Goal: Task Accomplishment & Management: Use online tool/utility

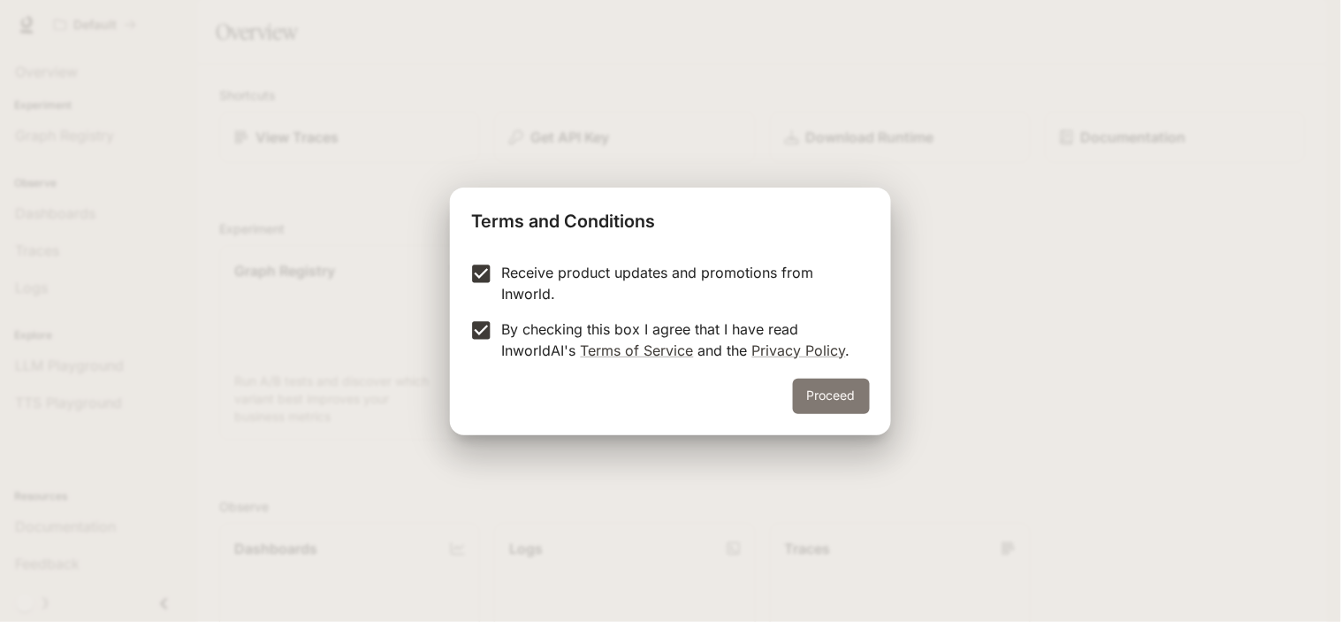
click at [846, 382] on button "Proceed" at bounding box center [831, 395] width 77 height 35
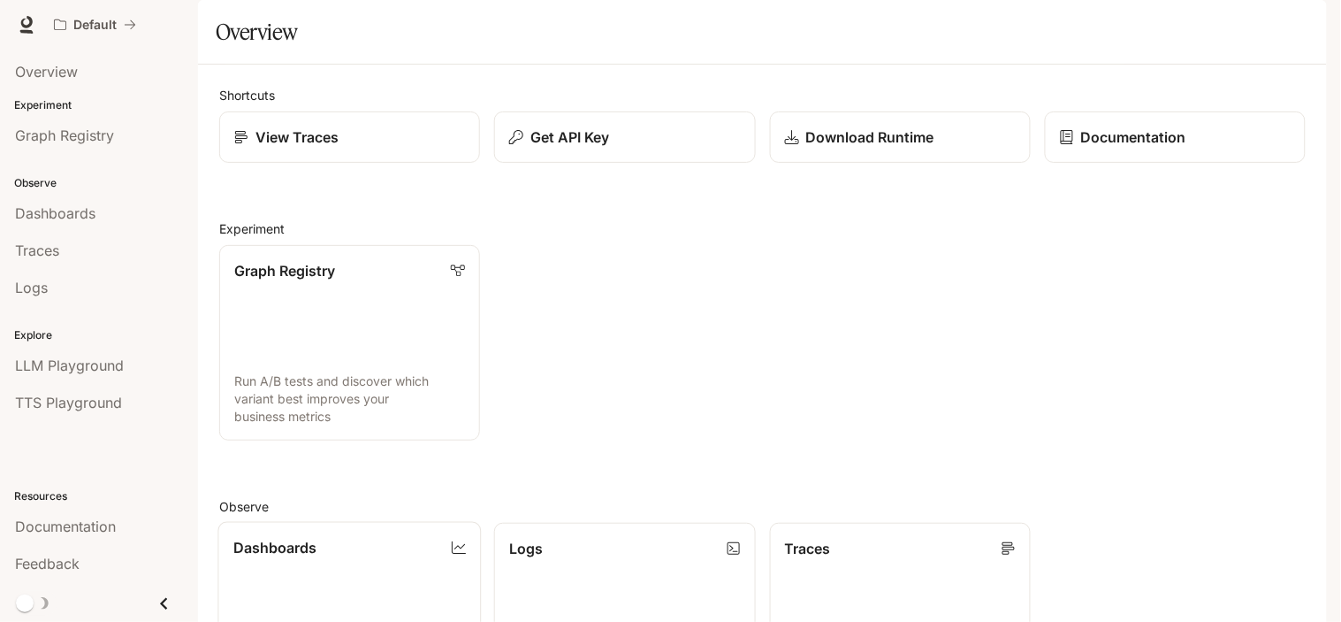
scroll to position [453, 0]
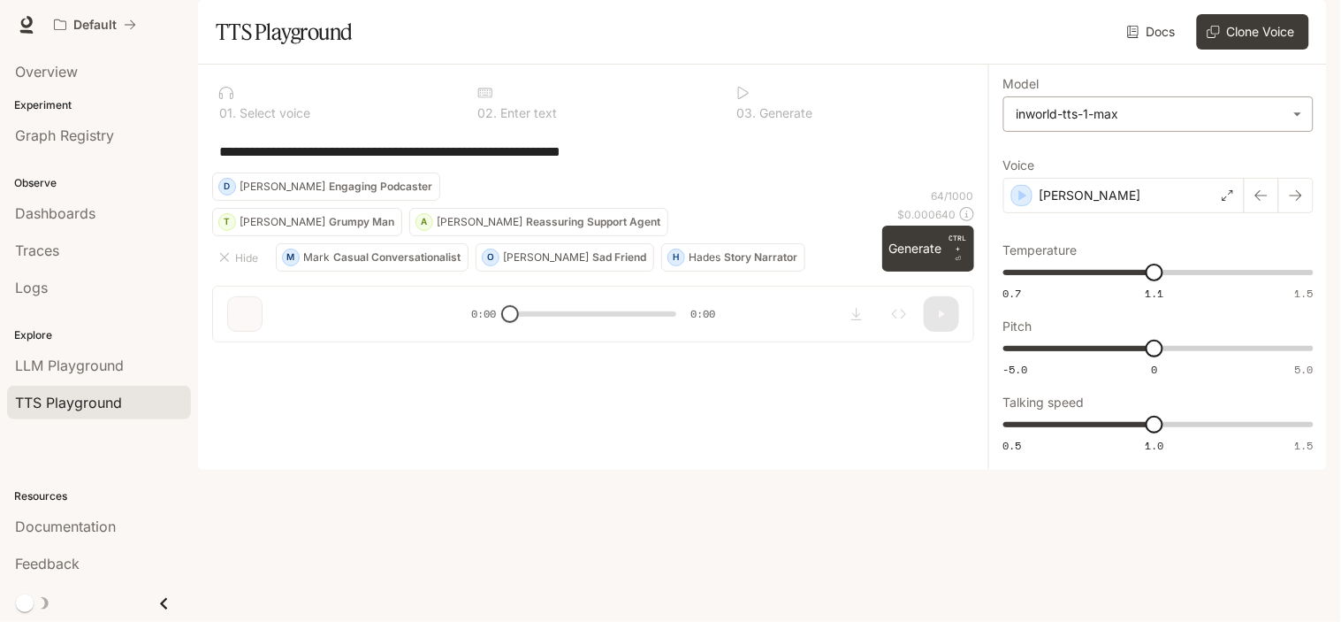
click at [1059, 156] on body "**********" at bounding box center [670, 311] width 1341 height 622
click at [1059, 156] on div at bounding box center [670, 311] width 1341 height 622
click at [1247, 50] on button "Clone Voice" at bounding box center [1253, 31] width 112 height 35
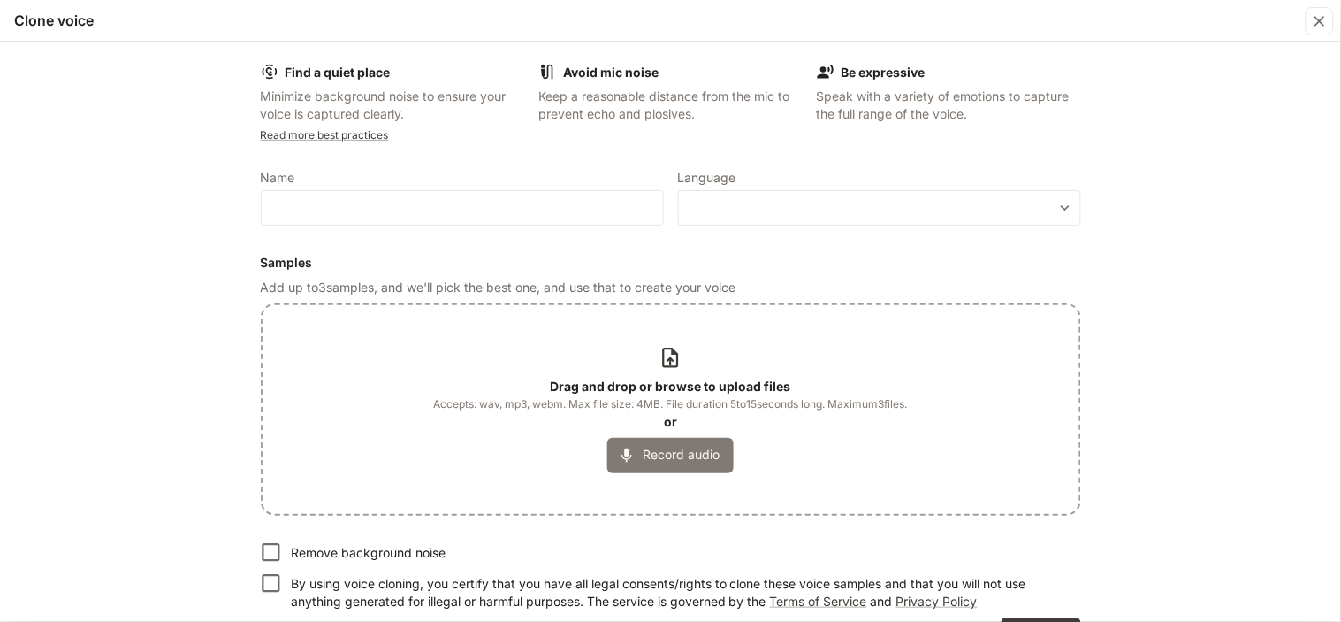
click at [640, 444] on button "Record audio" at bounding box center [670, 455] width 126 height 35
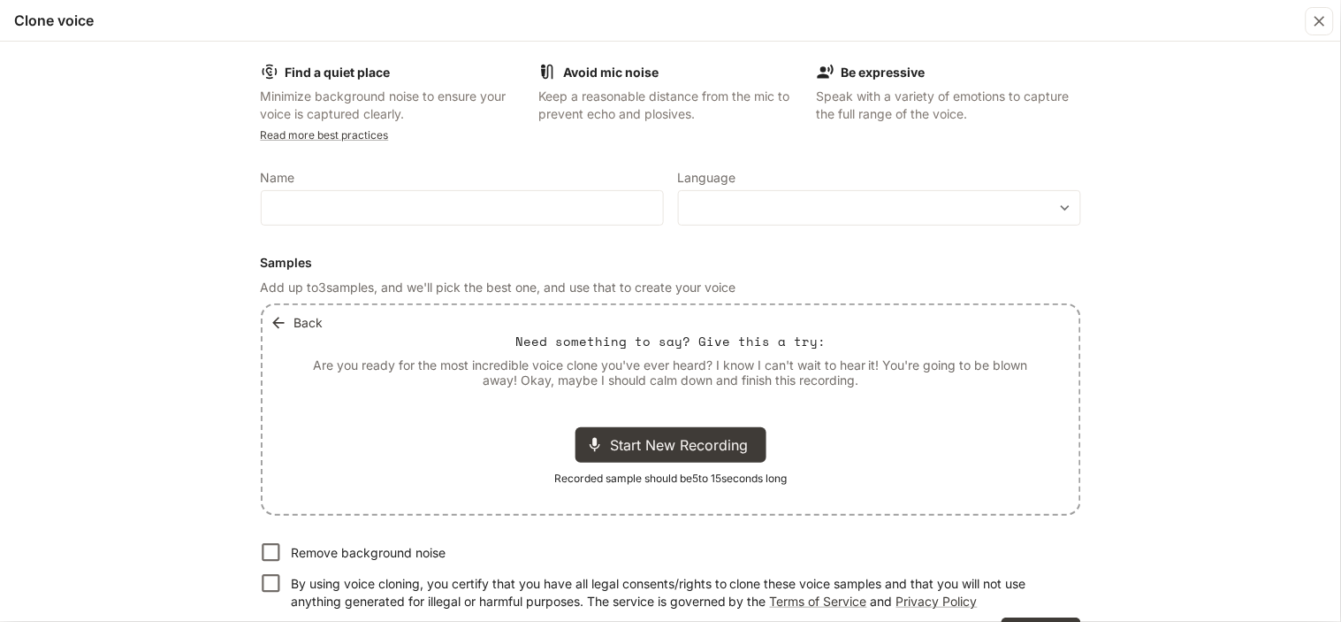
click at [286, 316] on button "Back" at bounding box center [298, 322] width 65 height 35
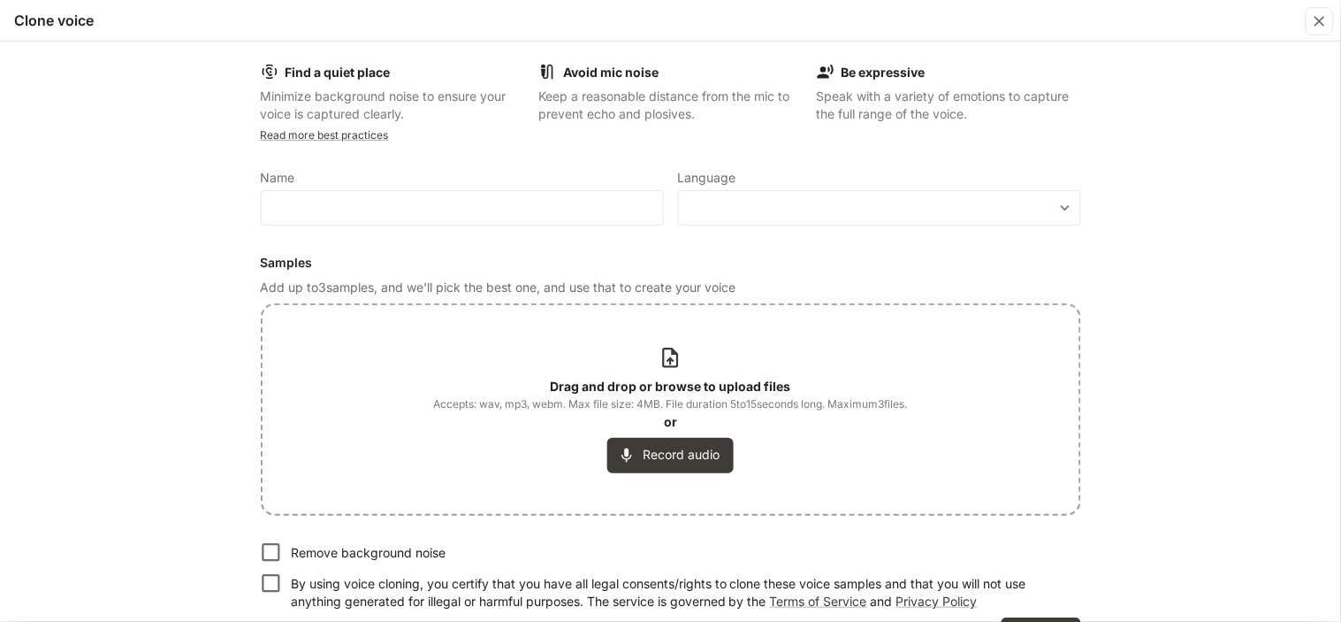
click at [696, 363] on div "Drag and drop or browse to upload files Accepts: wav, mp3, webm. Max file size:…" at bounding box center [671, 409] width 474 height 126
click at [682, 364] on div "Drag and drop or browse to upload files Accepts: wav, mp3, webm. Max file size:…" at bounding box center [671, 409] width 474 height 126
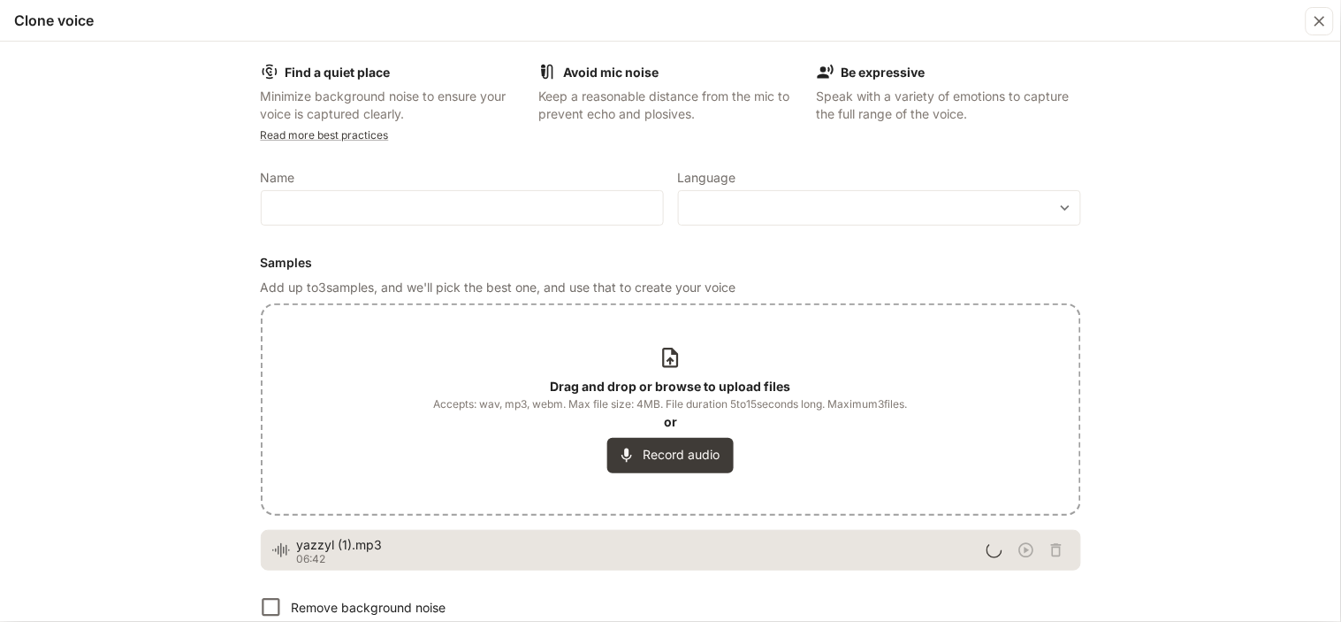
click at [444, 187] on label "Name" at bounding box center [462, 181] width 403 height 18
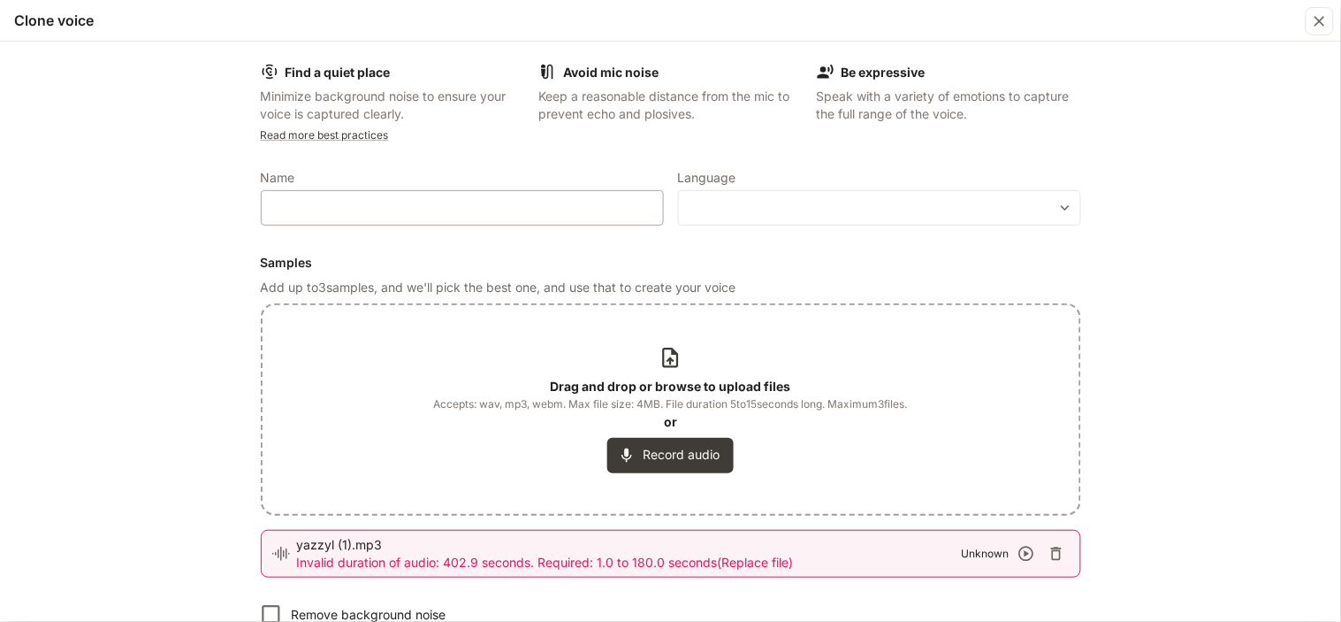
click at [410, 200] on div "​" at bounding box center [462, 207] width 403 height 35
type input "******"
drag, startPoint x: 827, startPoint y: 221, endPoint x: 816, endPoint y: 223, distance: 10.8
click at [825, 219] on div "​ ​" at bounding box center [879, 207] width 403 height 35
click at [1079, 208] on div "Find a quiet place Minimize background noise to ensure your voice is captured c…" at bounding box center [671, 389] width 849 height 680
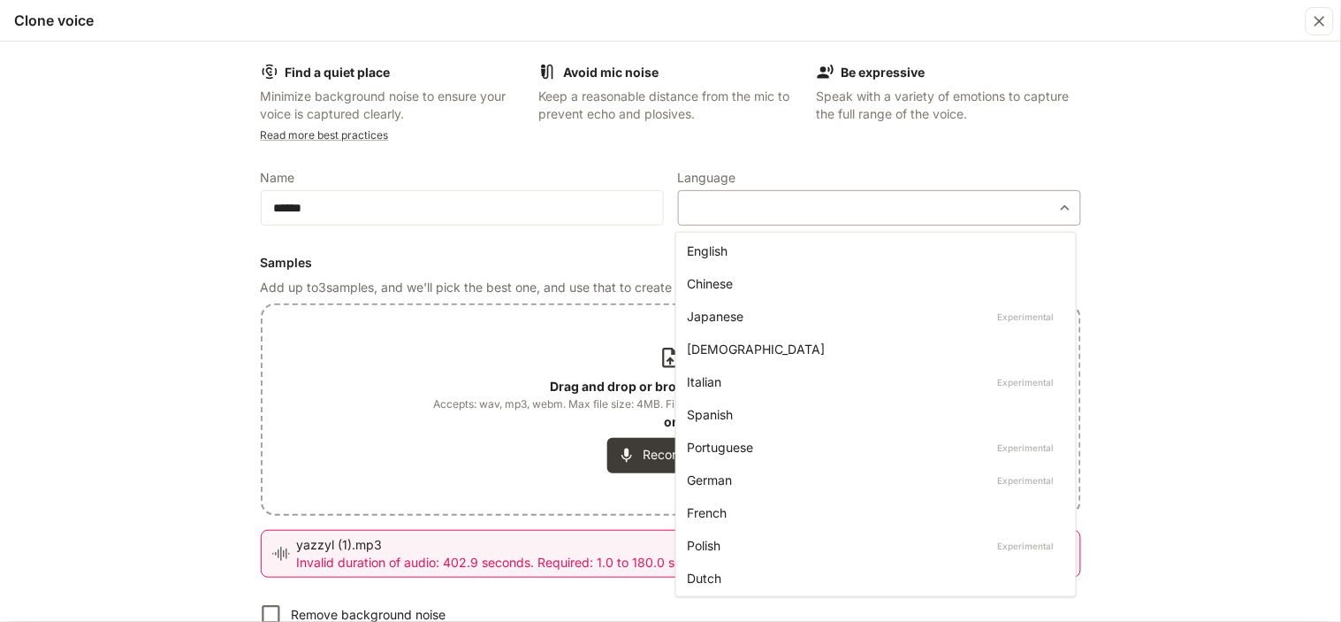
click at [1062, 214] on body "**********" at bounding box center [670, 311] width 1341 height 622
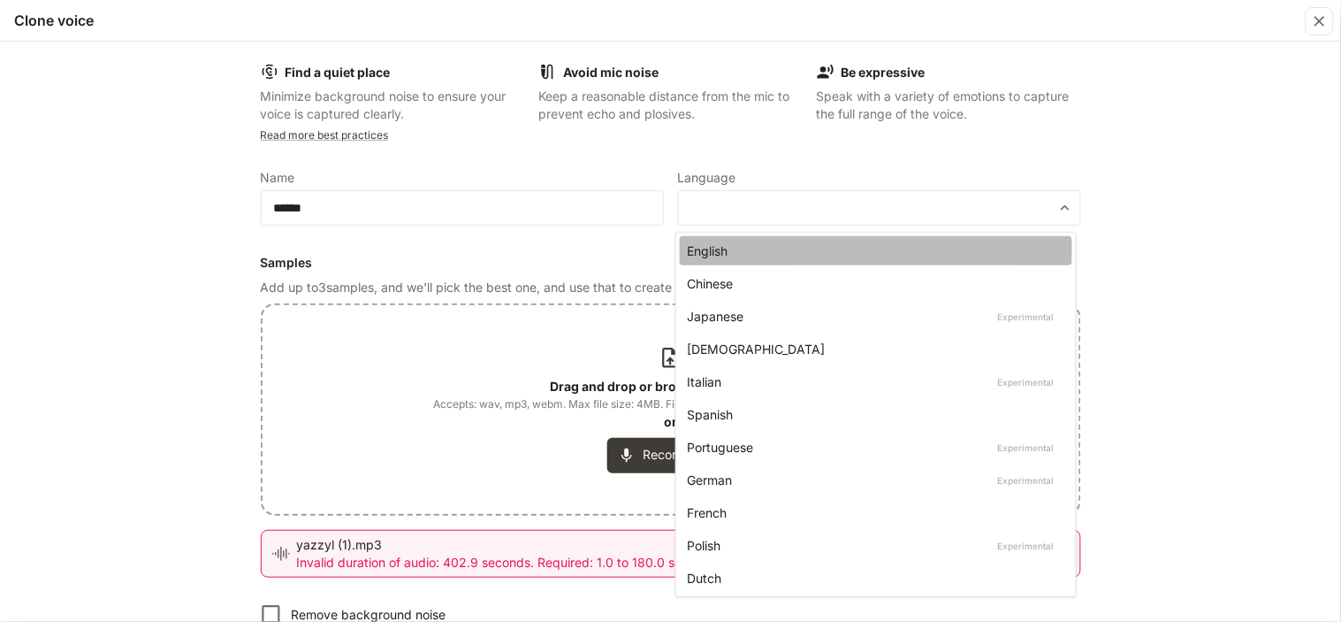
click at [907, 252] on div "English" at bounding box center [872, 250] width 371 height 19
type input "*****"
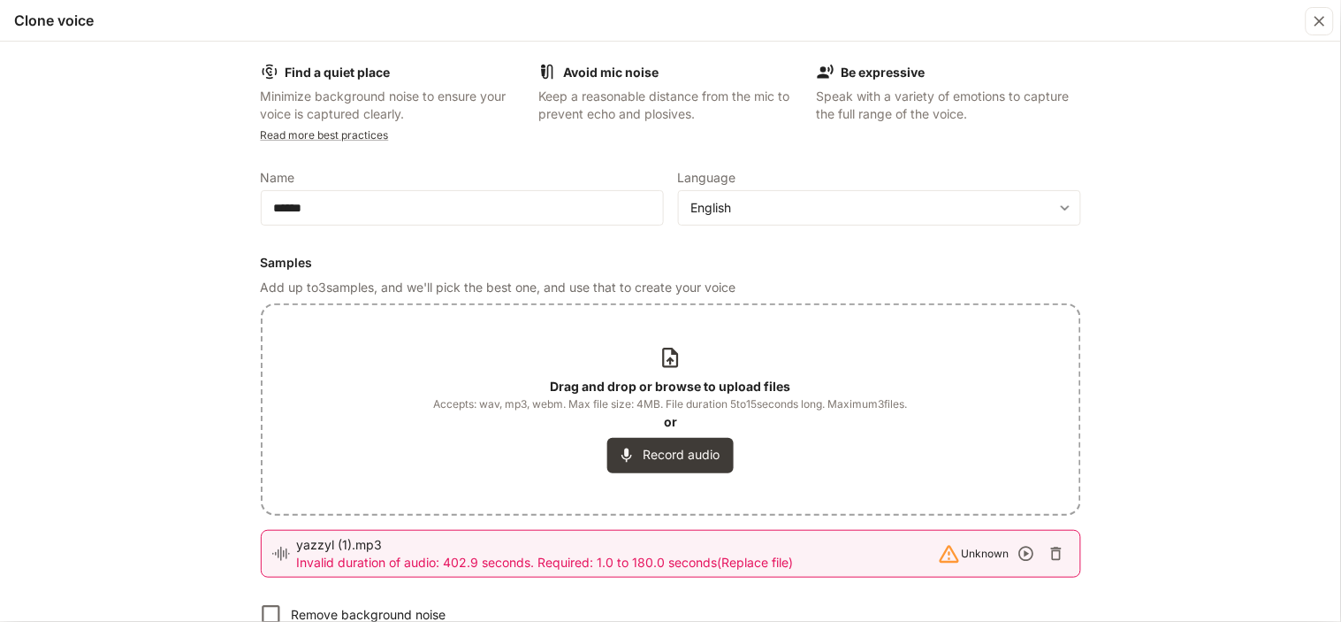
click at [643, 375] on div "Drag and drop or browse to upload files Accepts: wav, mp3, webm. Max file size:…" at bounding box center [671, 409] width 474 height 126
click at [1051, 557] on icon "button" at bounding box center [1056, 553] width 11 height 13
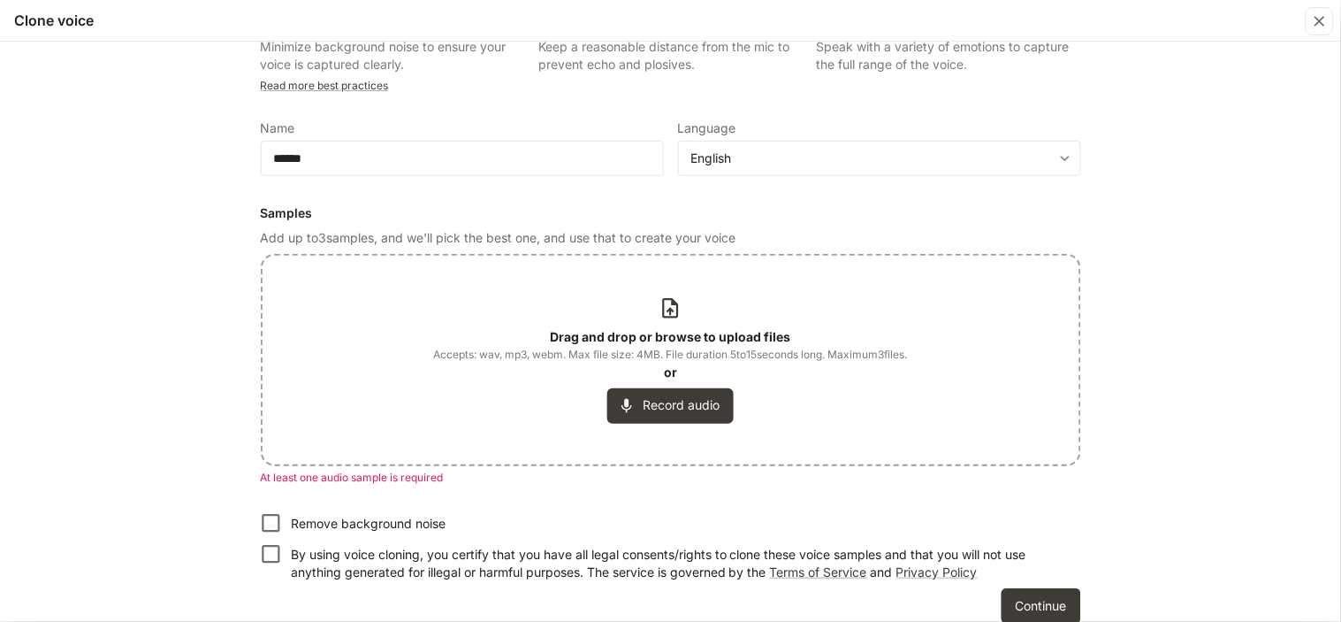
scroll to position [73, 0]
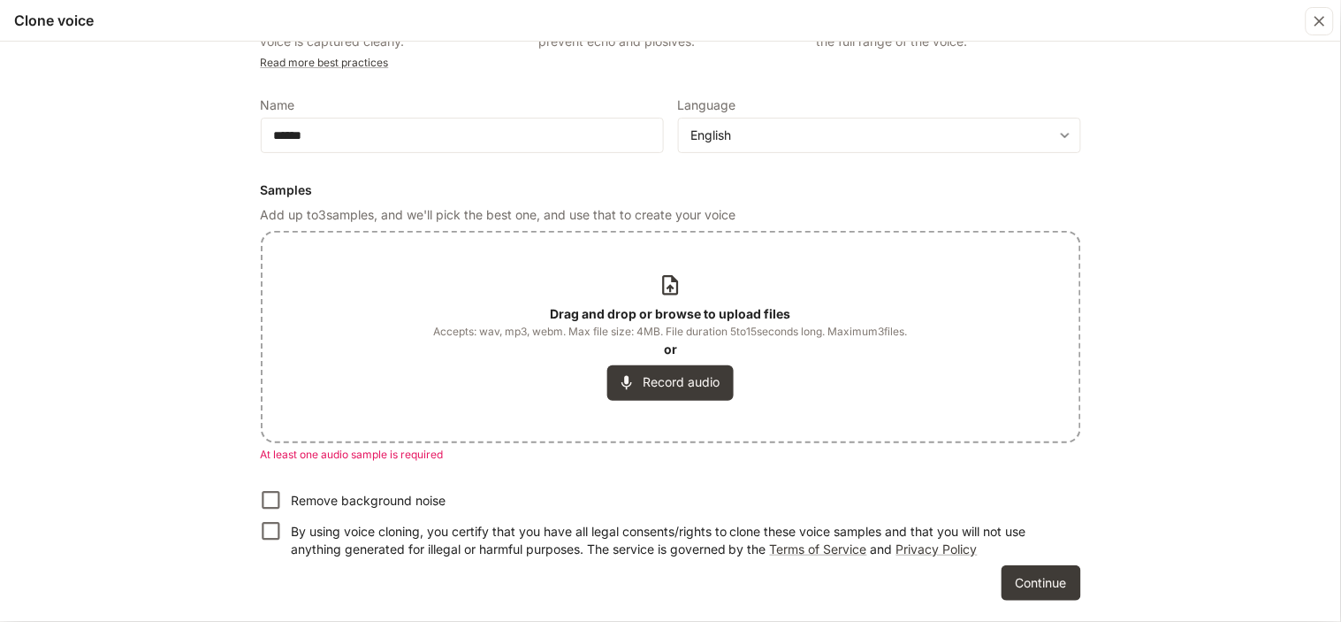
click at [551, 255] on div "Drag and drop or browse to upload files Accepts: wav, mp3, webm. Max file size:…" at bounding box center [671, 337] width 817 height 209
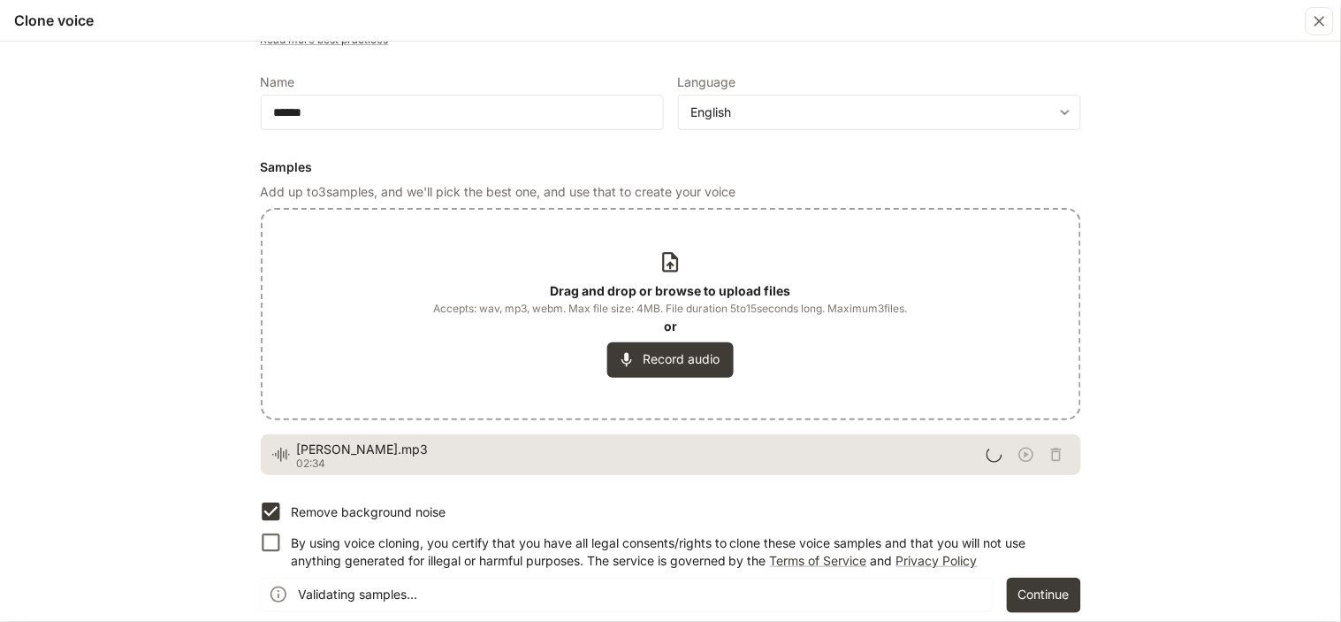
scroll to position [107, 0]
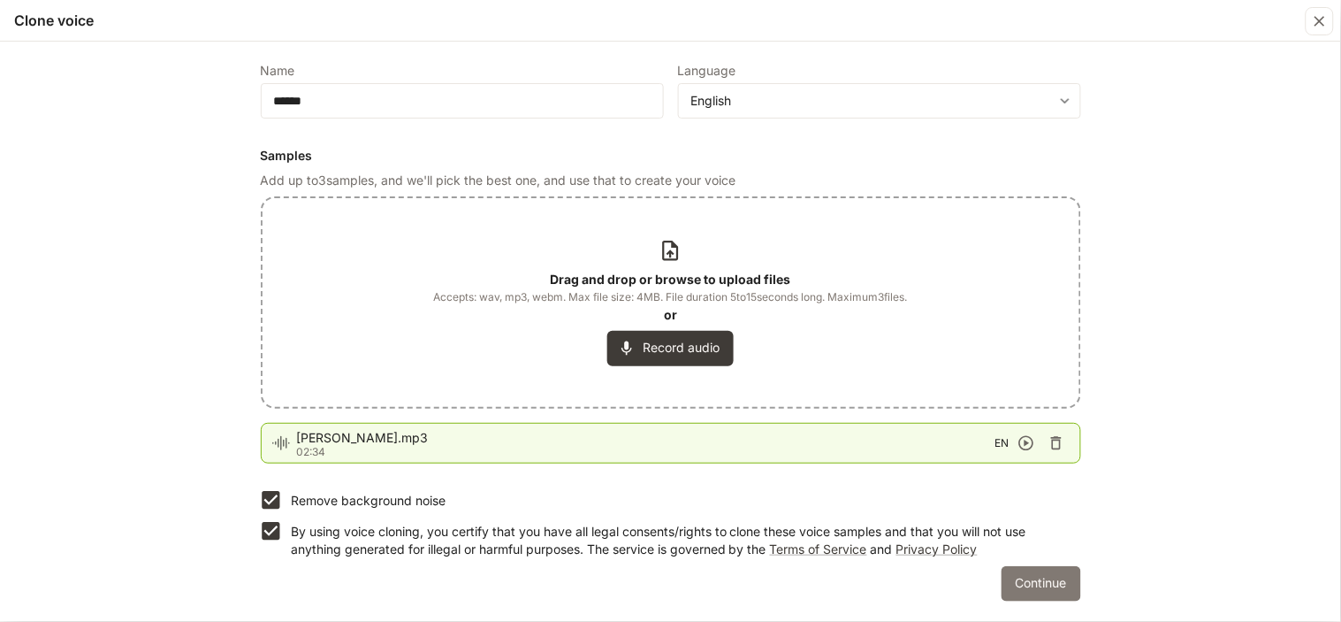
click at [1048, 582] on button "Continue" at bounding box center [1042, 583] width 80 height 35
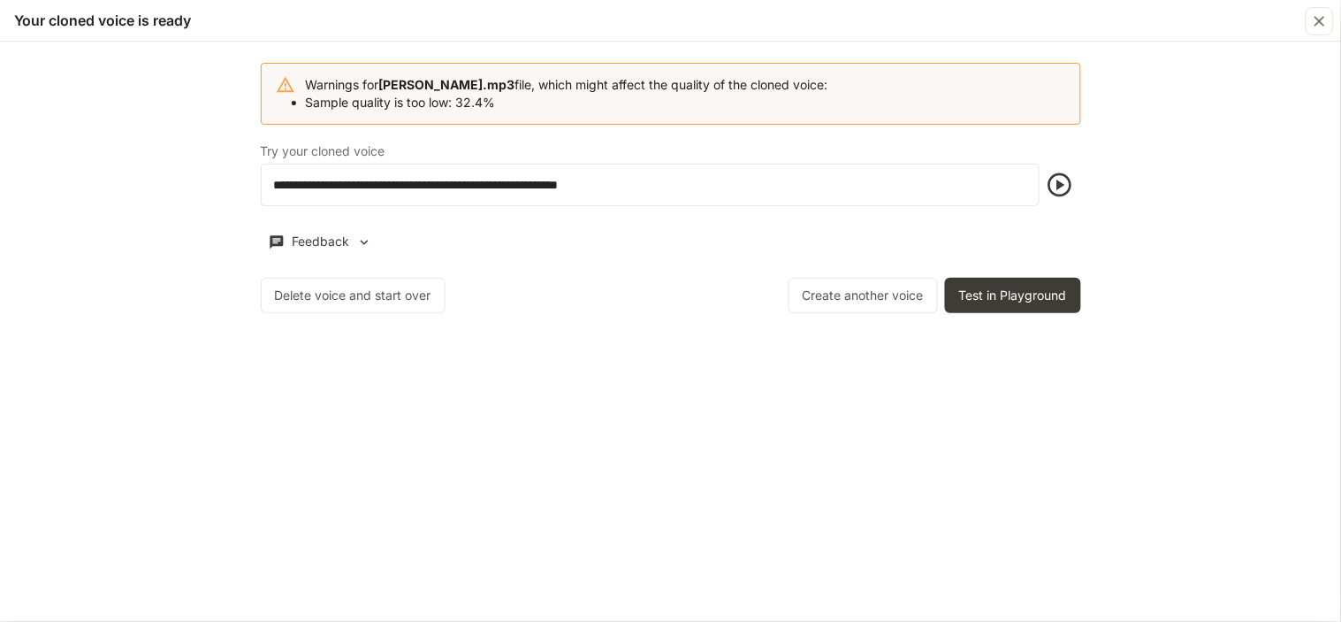
scroll to position [0, 0]
click at [317, 286] on button "Delete voice and start over" at bounding box center [353, 295] width 185 height 35
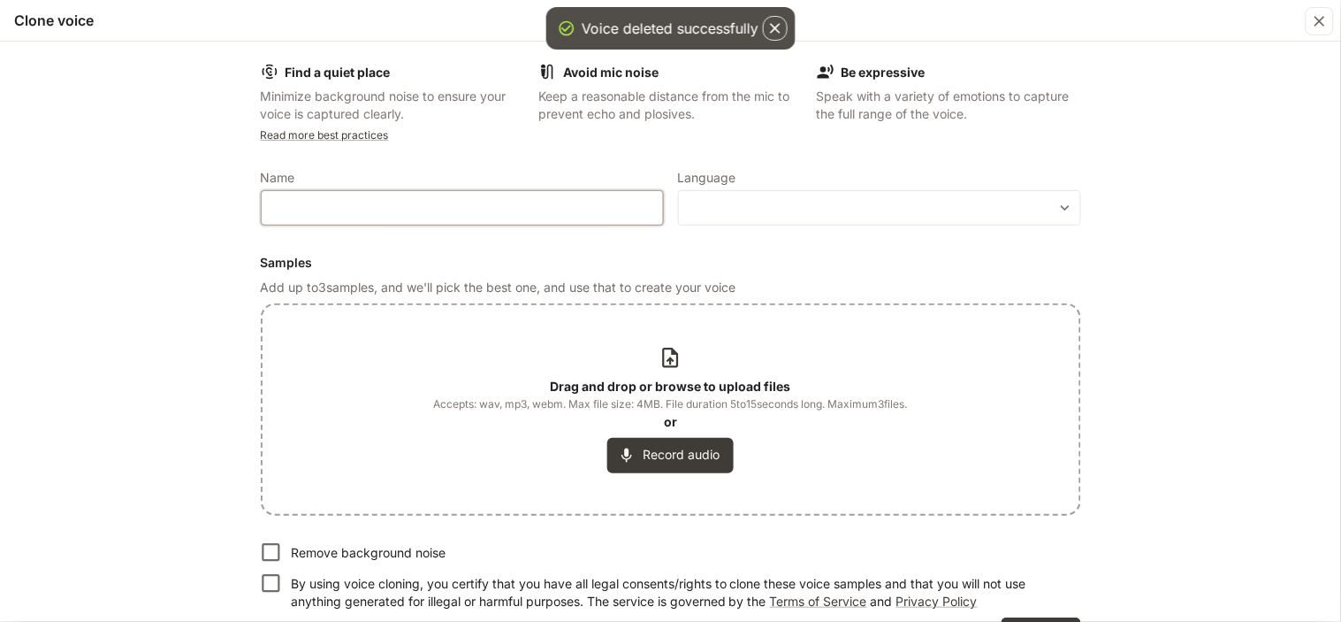
click at [317, 204] on input "text" at bounding box center [462, 208] width 401 height 18
type input "******"
click at [995, 212] on body "**********" at bounding box center [670, 311] width 1341 height 622
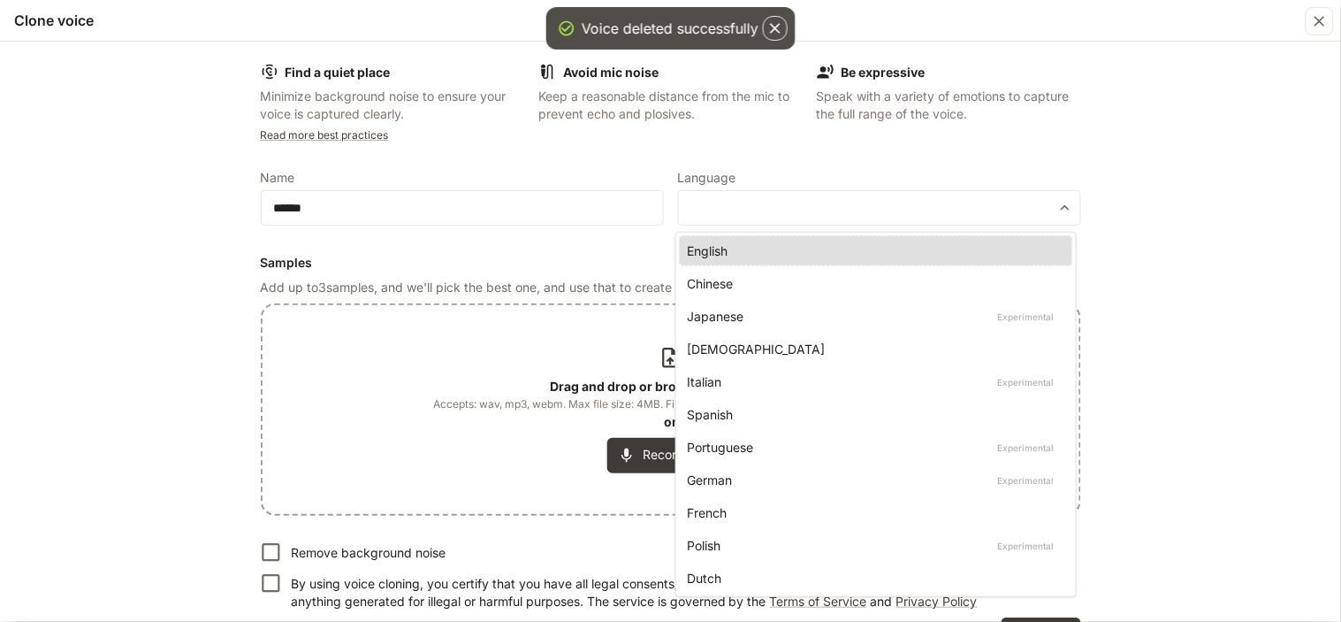
click at [845, 257] on div "English" at bounding box center [872, 250] width 371 height 19
type input "*****"
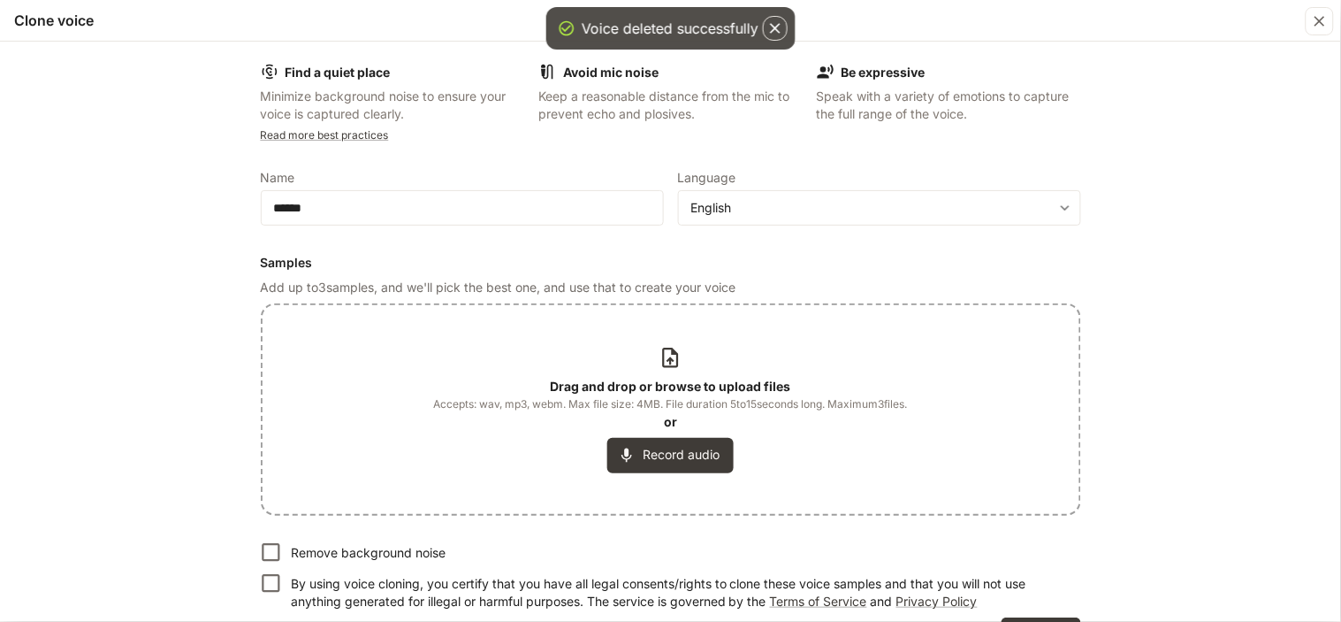
click at [668, 367] on icon at bounding box center [670, 358] width 16 height 20
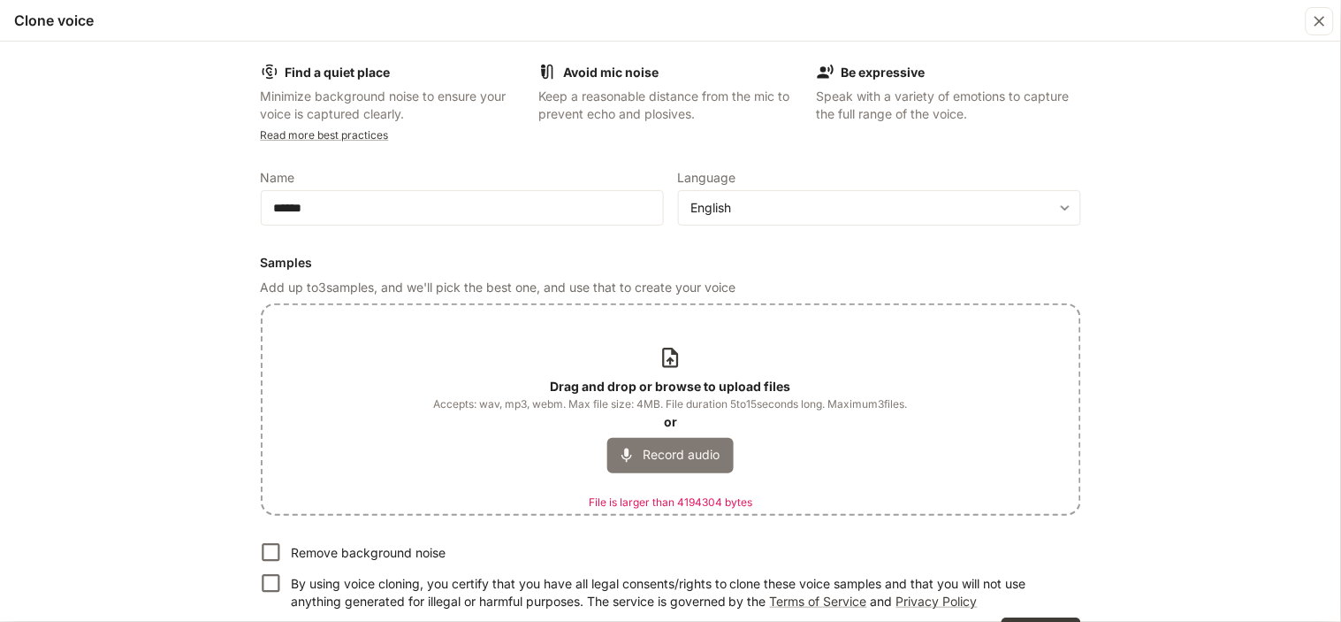
click at [640, 443] on button "Record audio" at bounding box center [670, 455] width 126 height 35
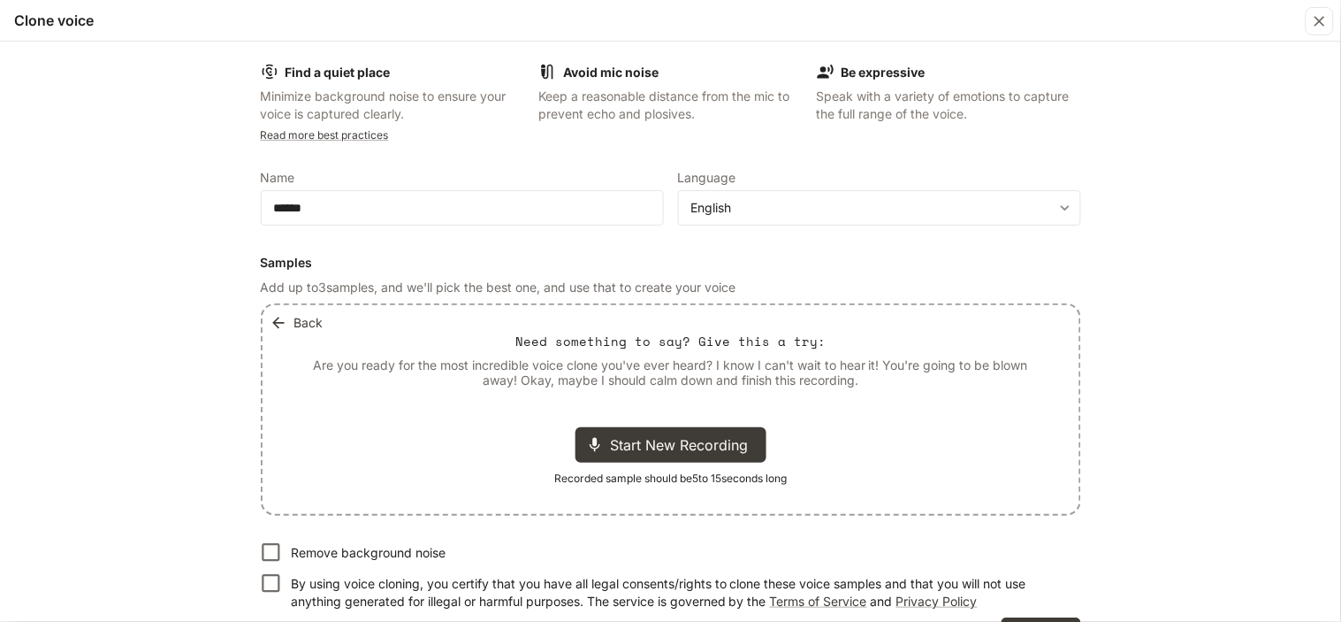
click at [279, 308] on button "Back" at bounding box center [298, 322] width 65 height 35
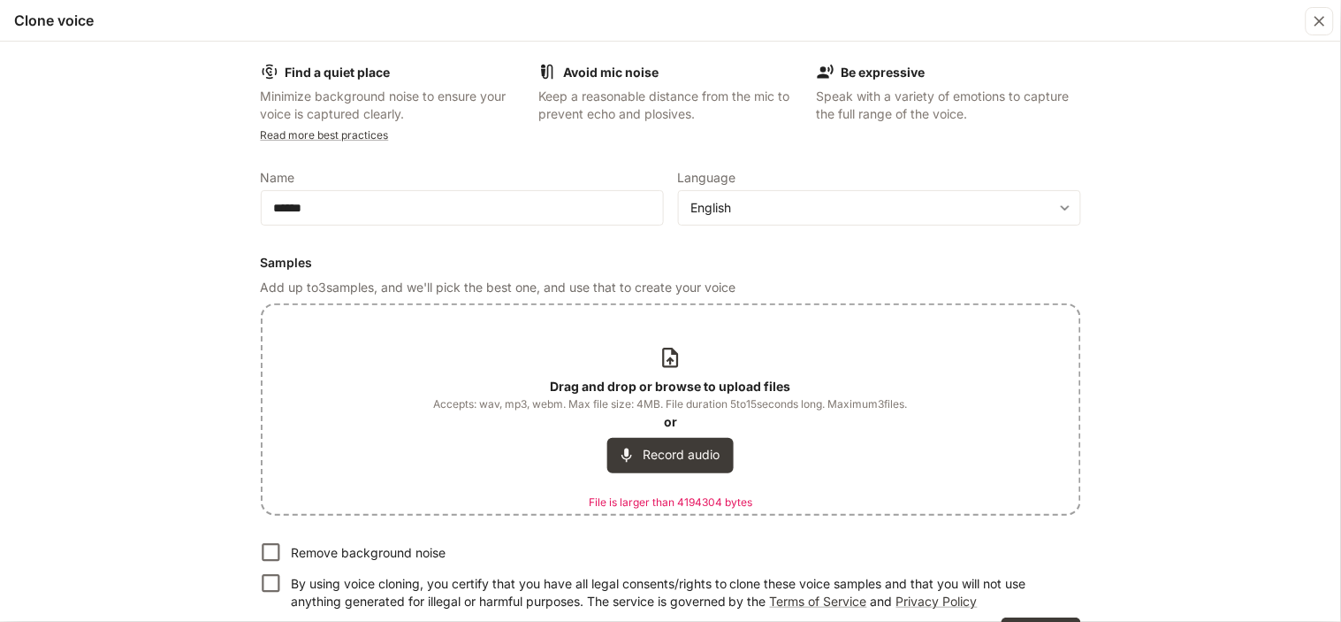
click at [633, 370] on div "Drag and drop or browse to upload files Accepts: wav, mp3, webm. Max file size:…" at bounding box center [671, 409] width 474 height 126
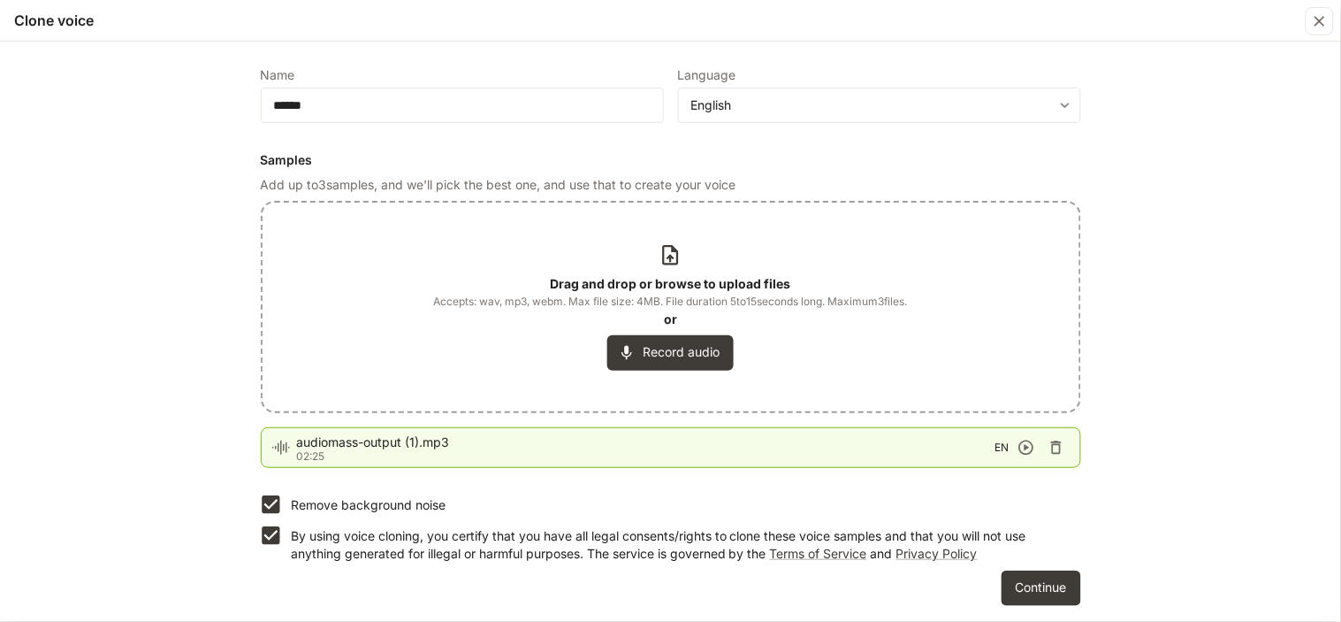
scroll to position [107, 0]
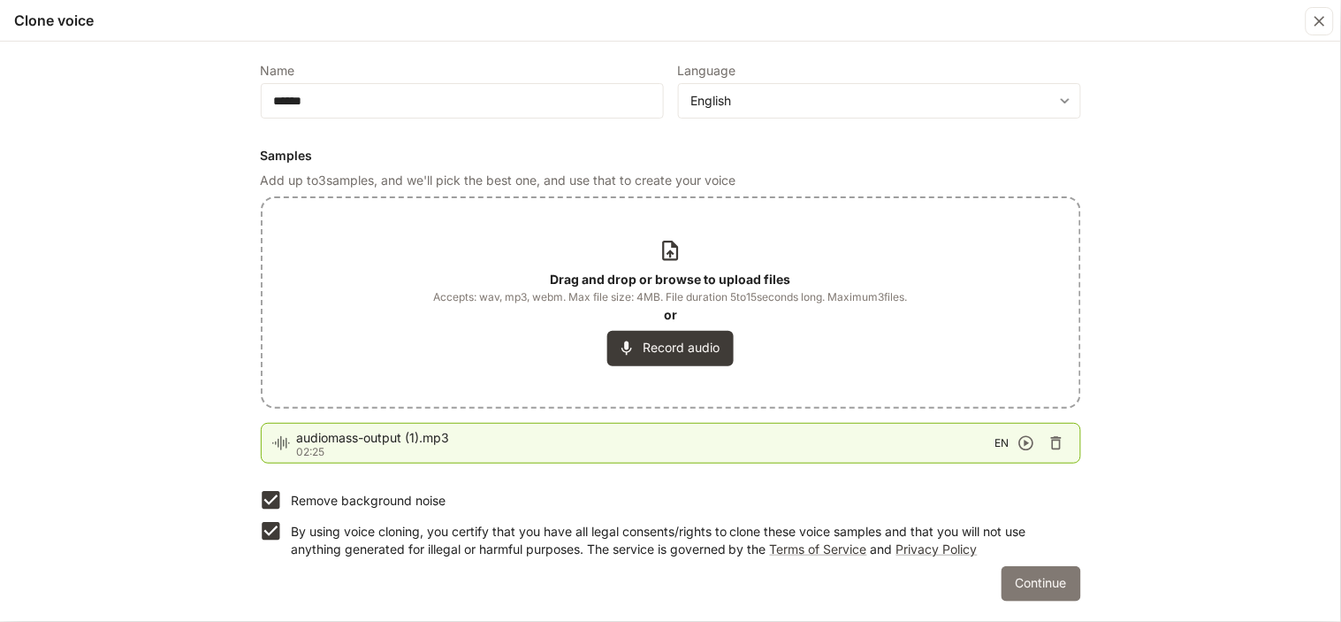
click at [1029, 576] on button "Continue" at bounding box center [1042, 583] width 80 height 35
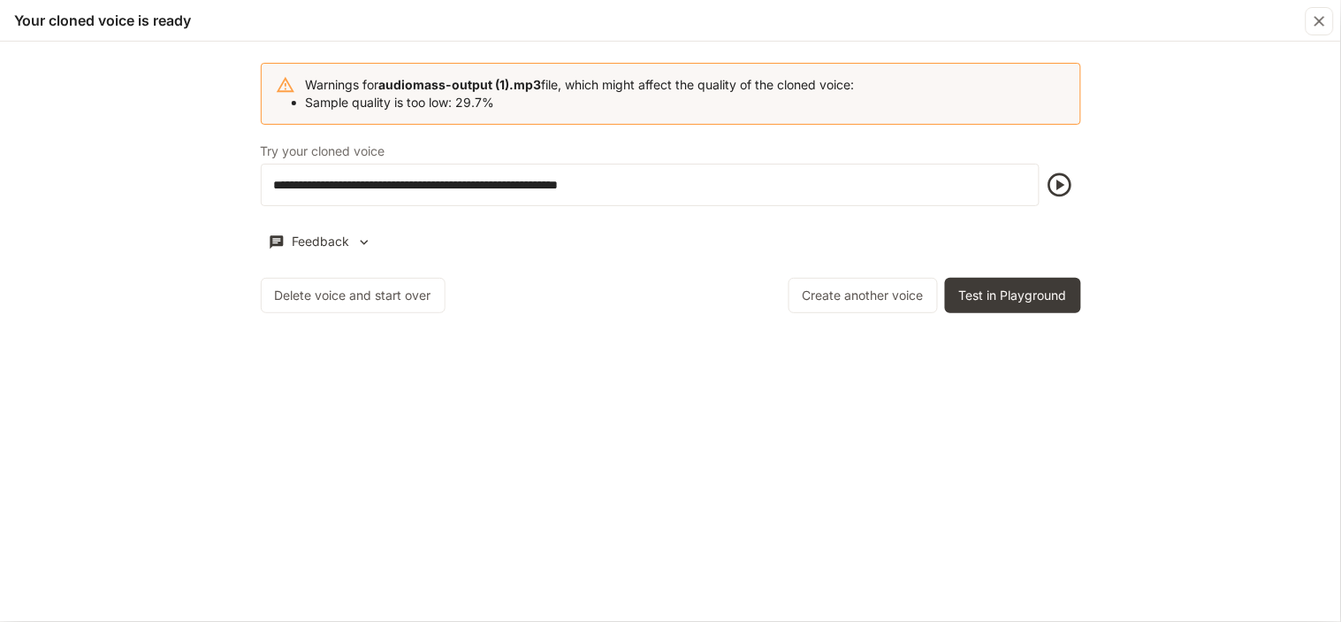
scroll to position [0, 0]
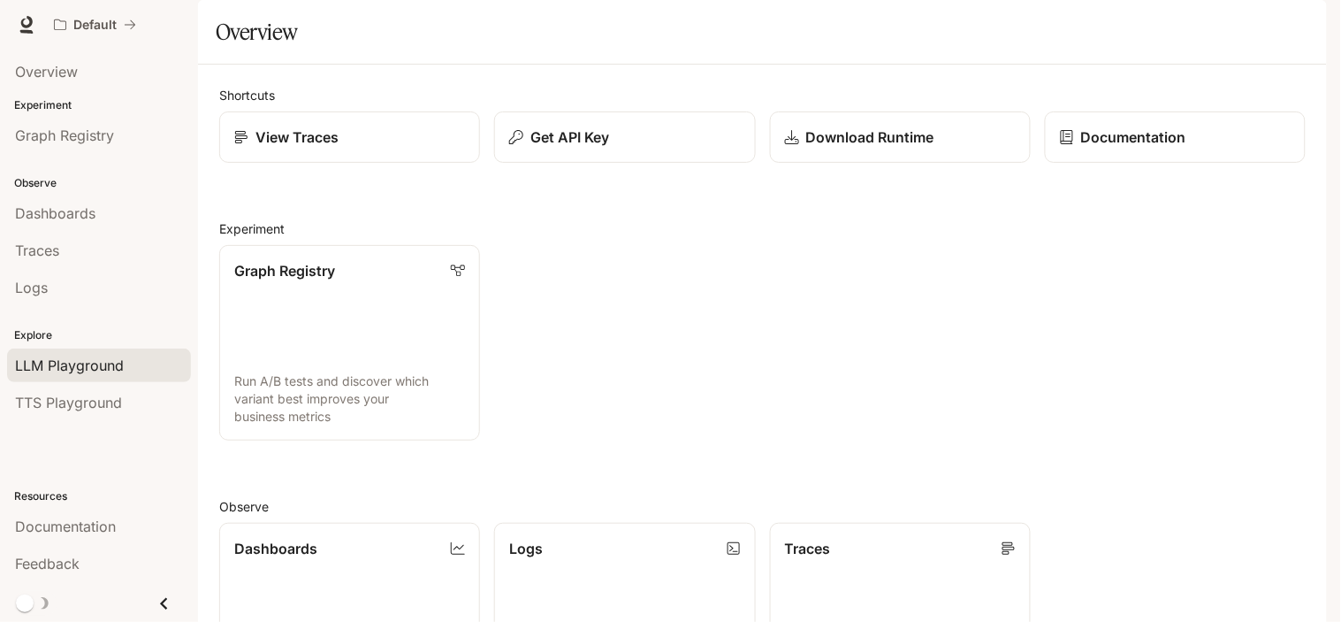
click at [74, 355] on span "LLM Playground" at bounding box center [69, 365] width 109 height 21
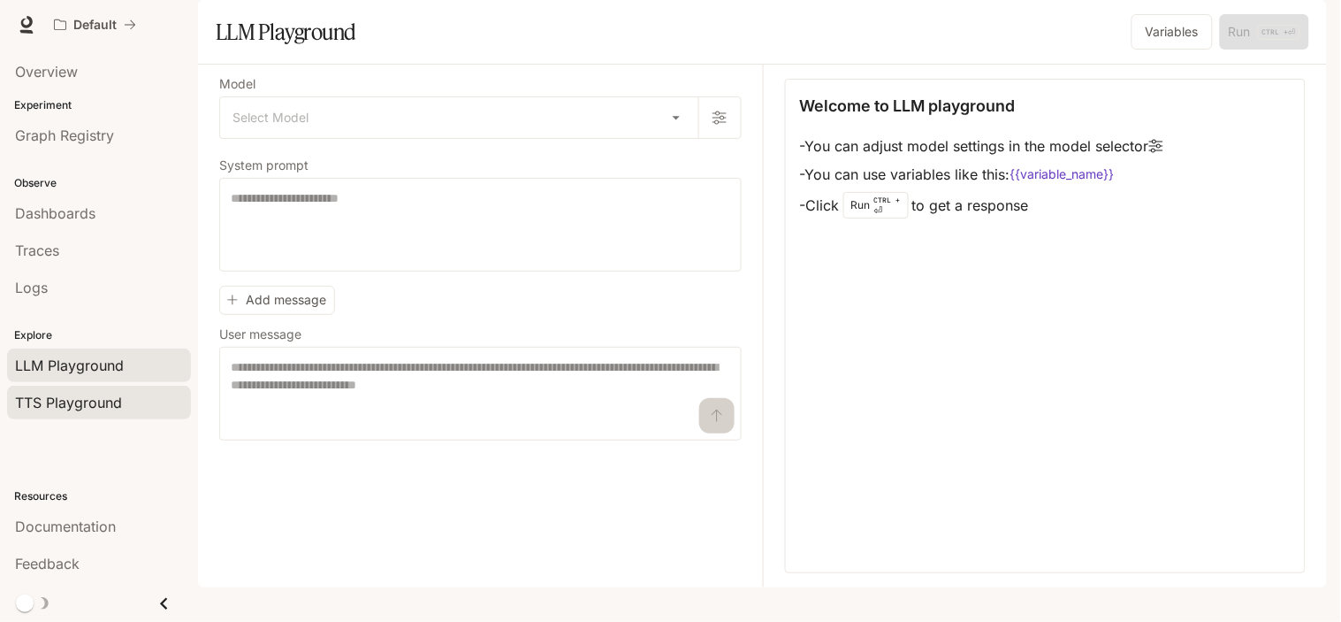
click at [73, 393] on span "TTS Playground" at bounding box center [68, 402] width 107 height 21
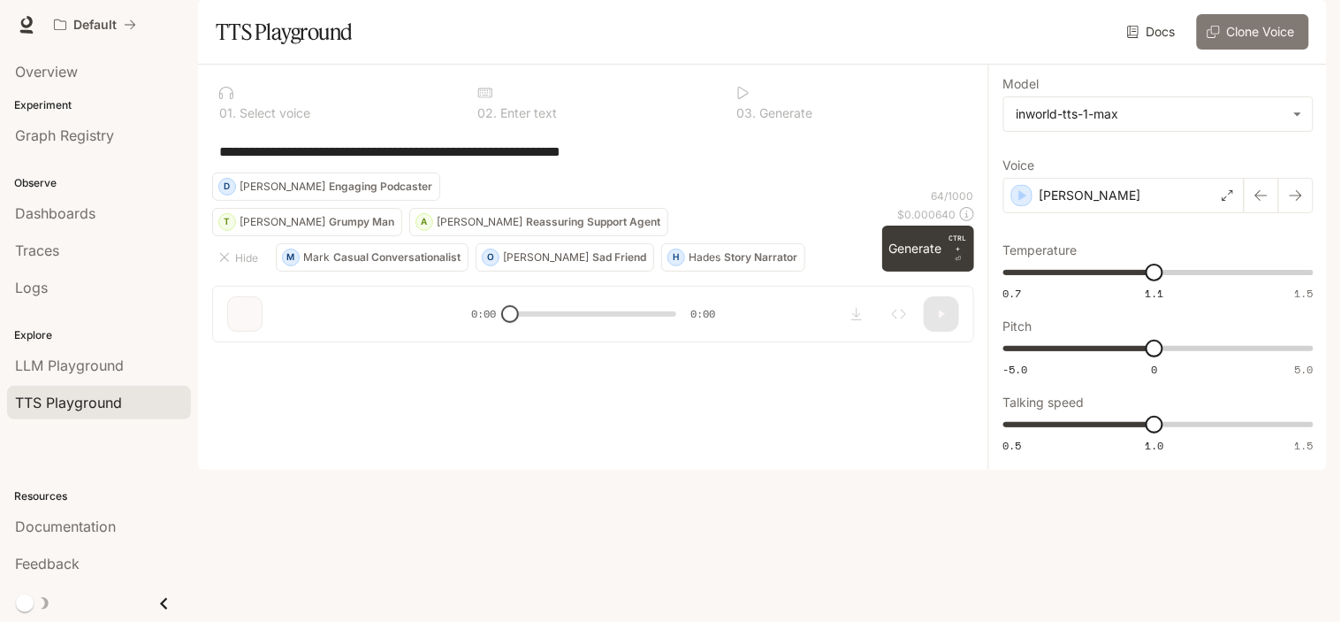
click at [1218, 50] on button "Clone Voice" at bounding box center [1253, 31] width 112 height 35
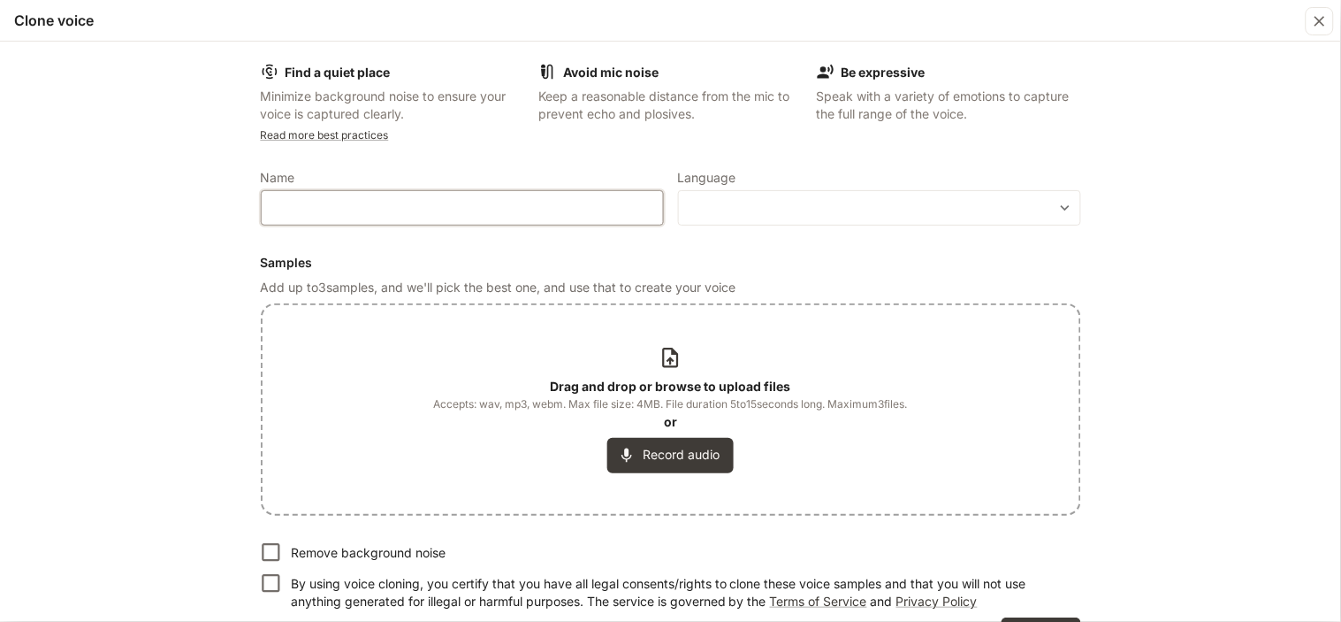
click at [480, 197] on div "​" at bounding box center [462, 207] width 403 height 35
type input "*"
type input "******"
click at [763, 206] on body "**********" at bounding box center [670, 311] width 1341 height 622
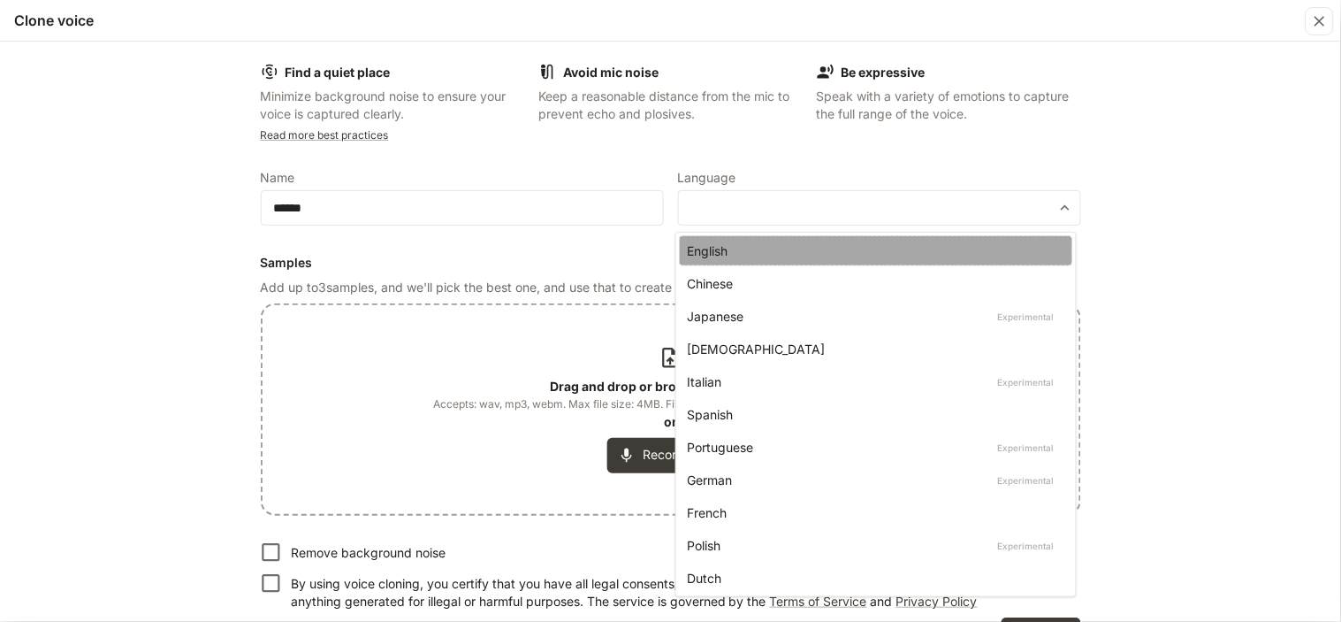
click at [735, 242] on div "English" at bounding box center [872, 250] width 371 height 19
type input "*****"
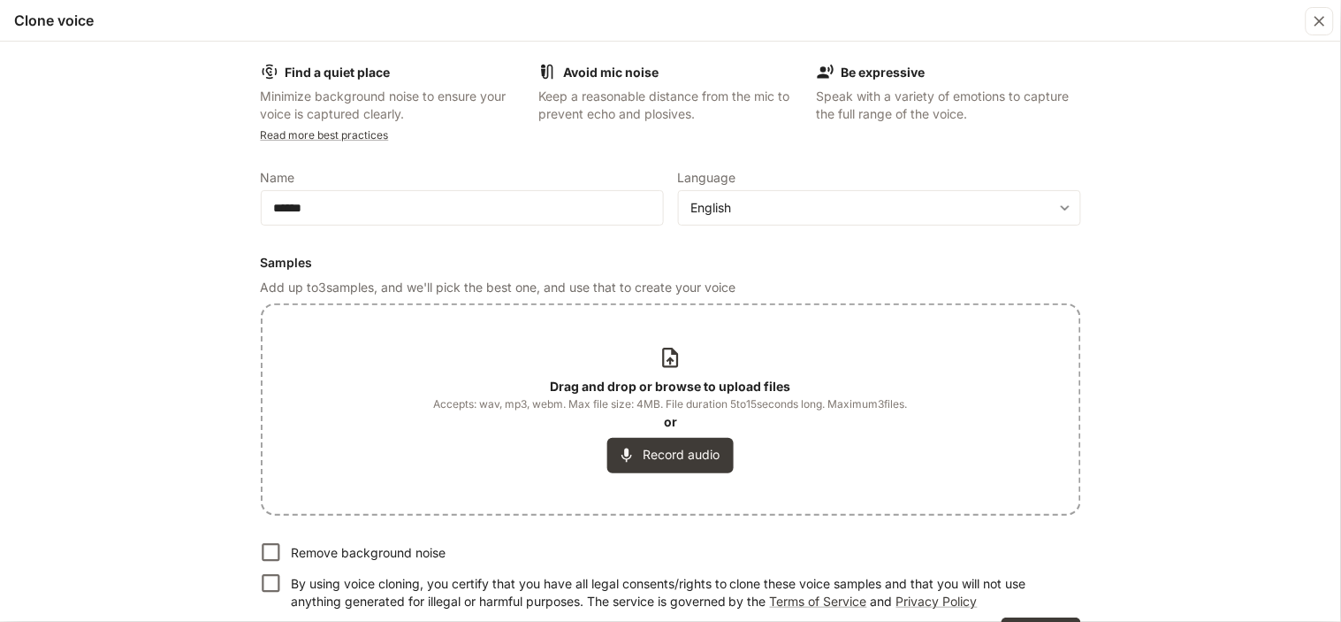
click at [663, 382] on b "Drag and drop or browse to upload files" at bounding box center [671, 385] width 240 height 15
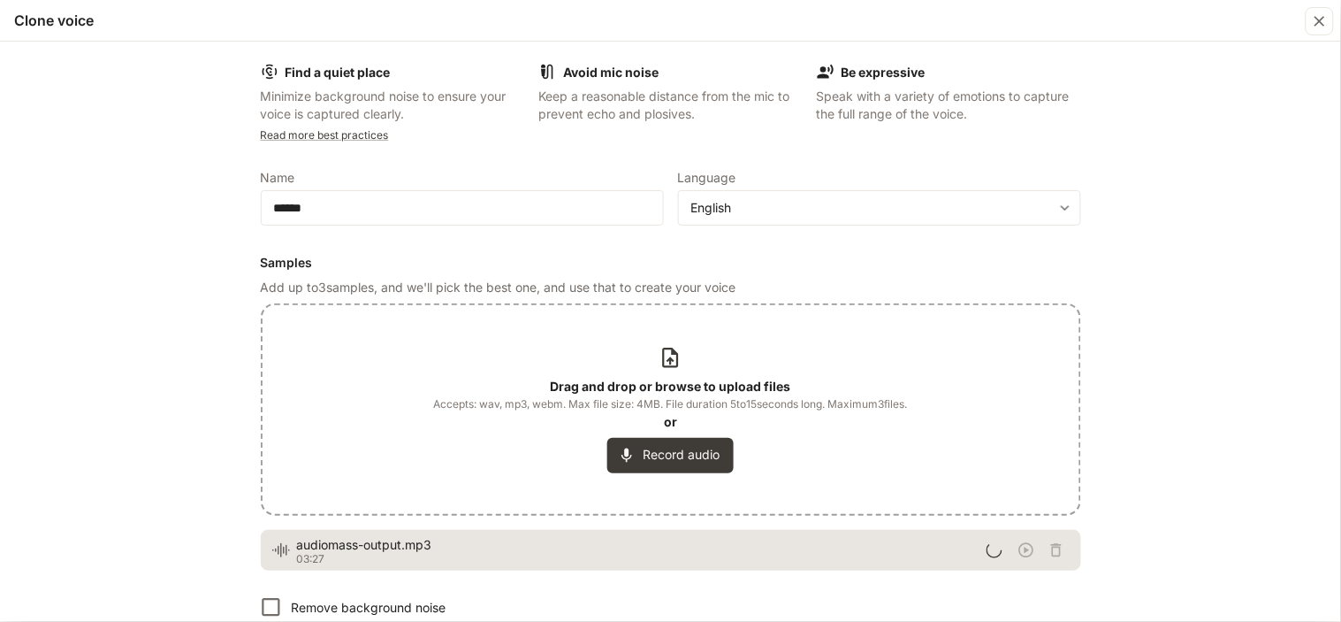
scroll to position [107, 0]
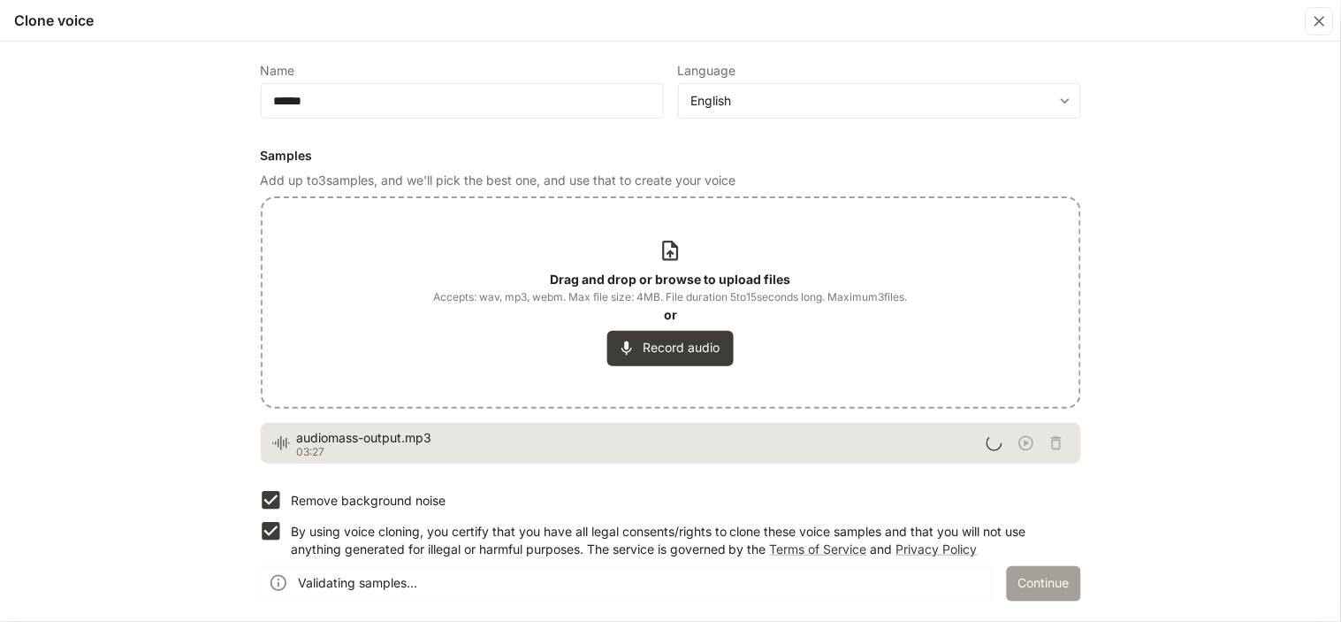
click at [1031, 568] on button "Continue" at bounding box center [1044, 583] width 74 height 35
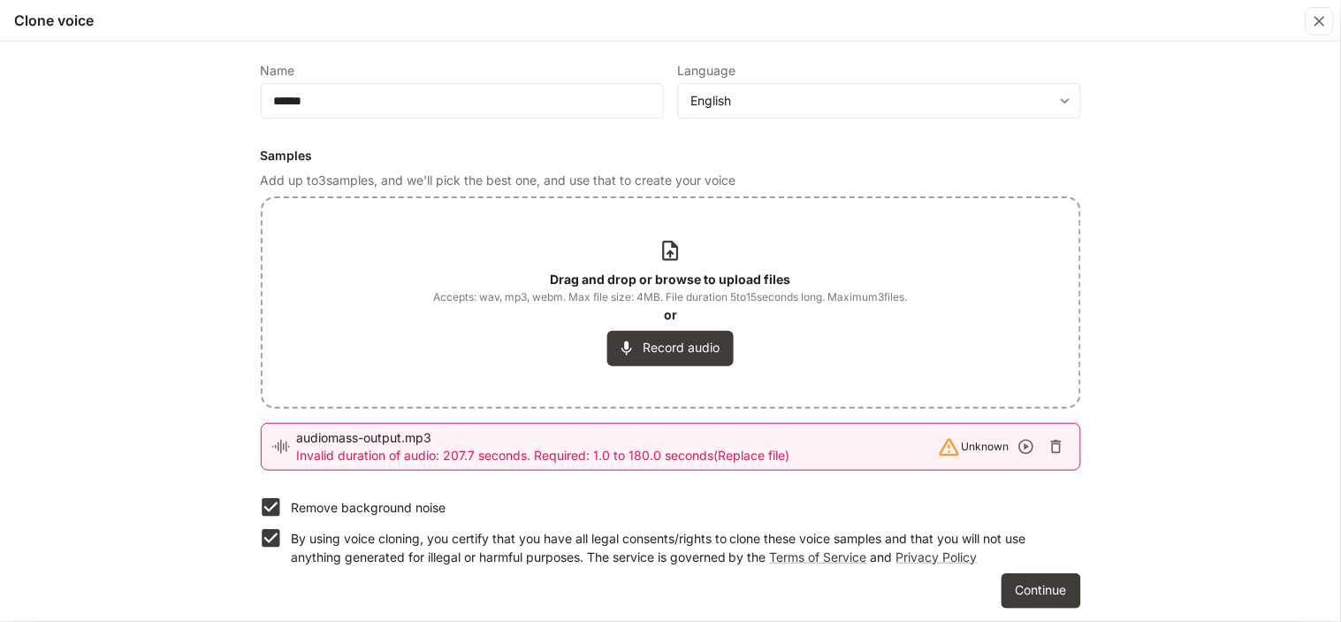
click at [641, 276] on b "Drag and drop or browse to upload files" at bounding box center [671, 278] width 240 height 15
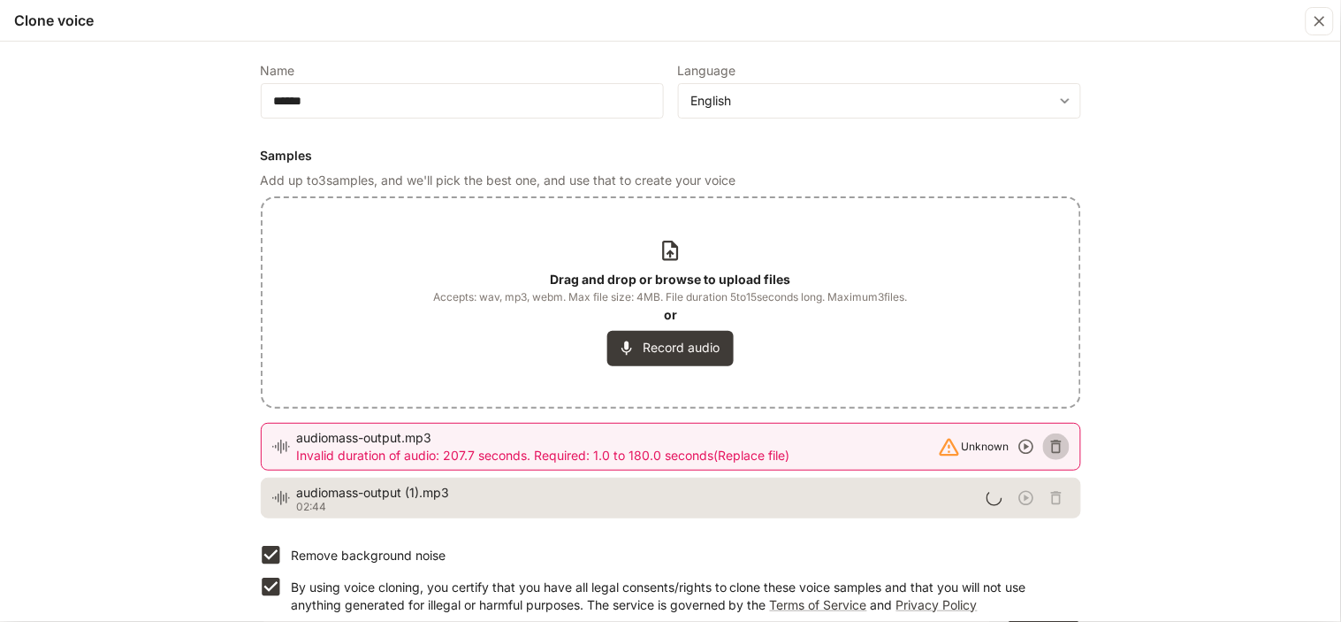
click at [1049, 435] on button "button" at bounding box center [1056, 446] width 27 height 27
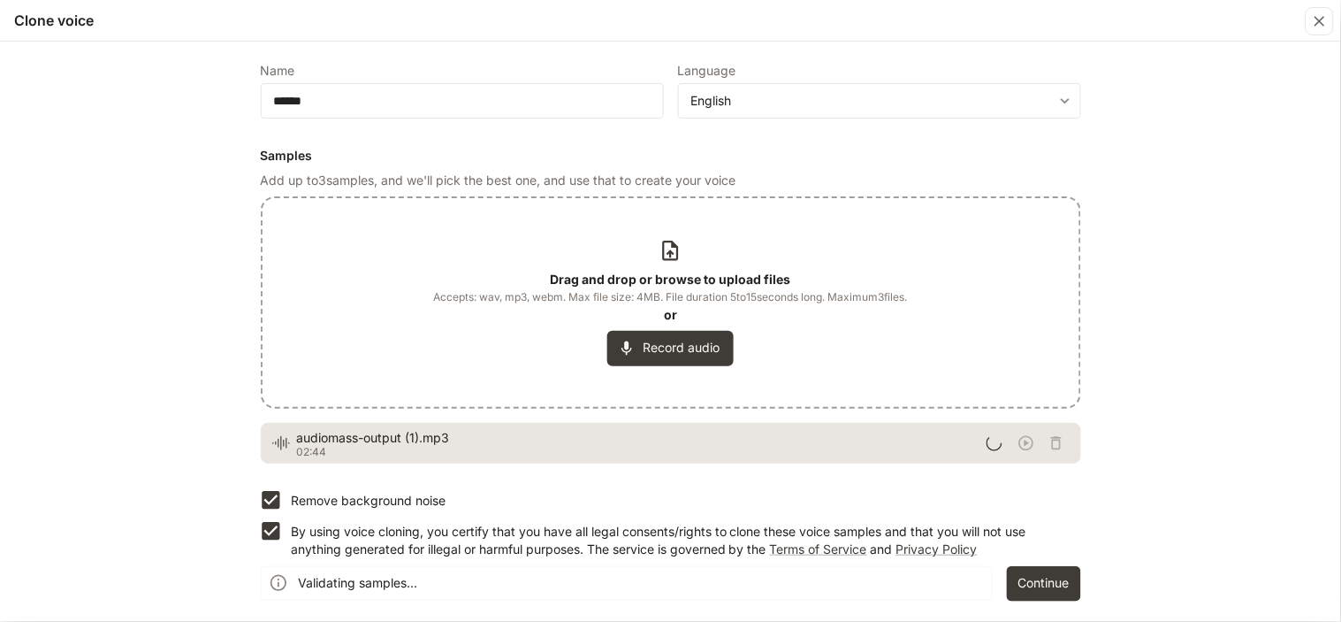
click at [1049, 438] on div at bounding box center [1028, 443] width 83 height 27
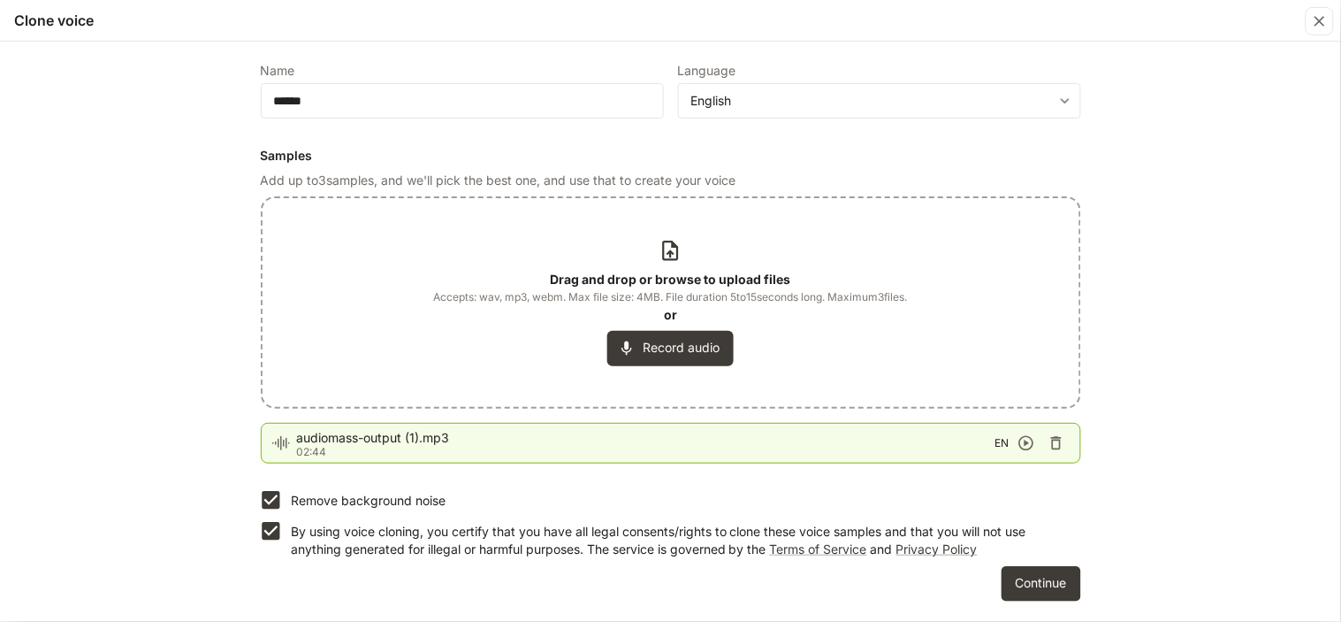
click at [1031, 562] on form "Find a quiet place Minimize background noise to ensure your voice is captured c…" at bounding box center [671, 278] width 820 height 645
click at [1037, 568] on button "Continue" at bounding box center [1042, 583] width 80 height 35
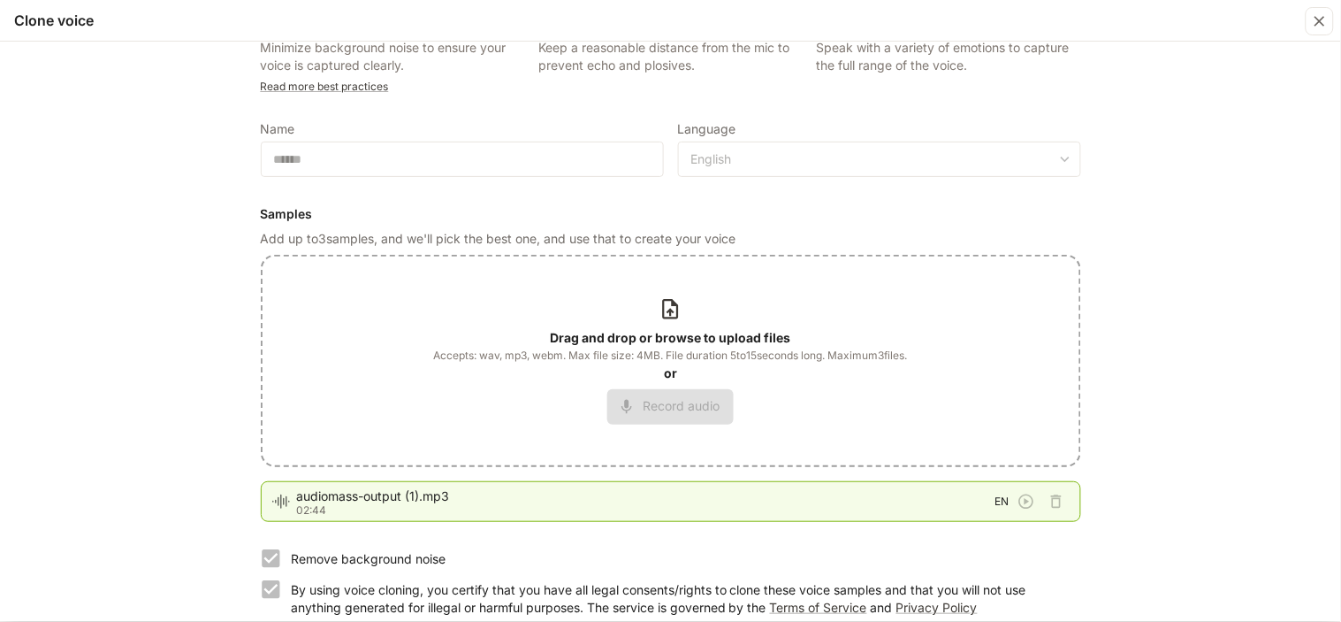
scroll to position [0, 0]
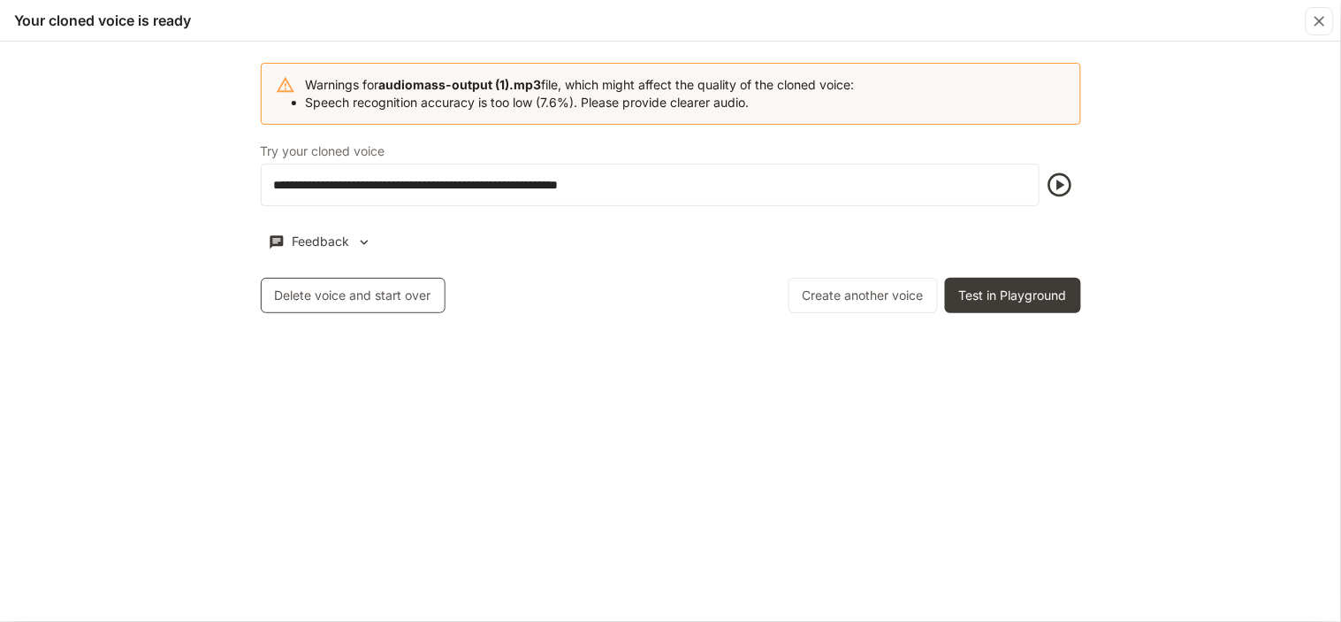
click at [410, 295] on button "Delete voice and start over" at bounding box center [353, 295] width 185 height 35
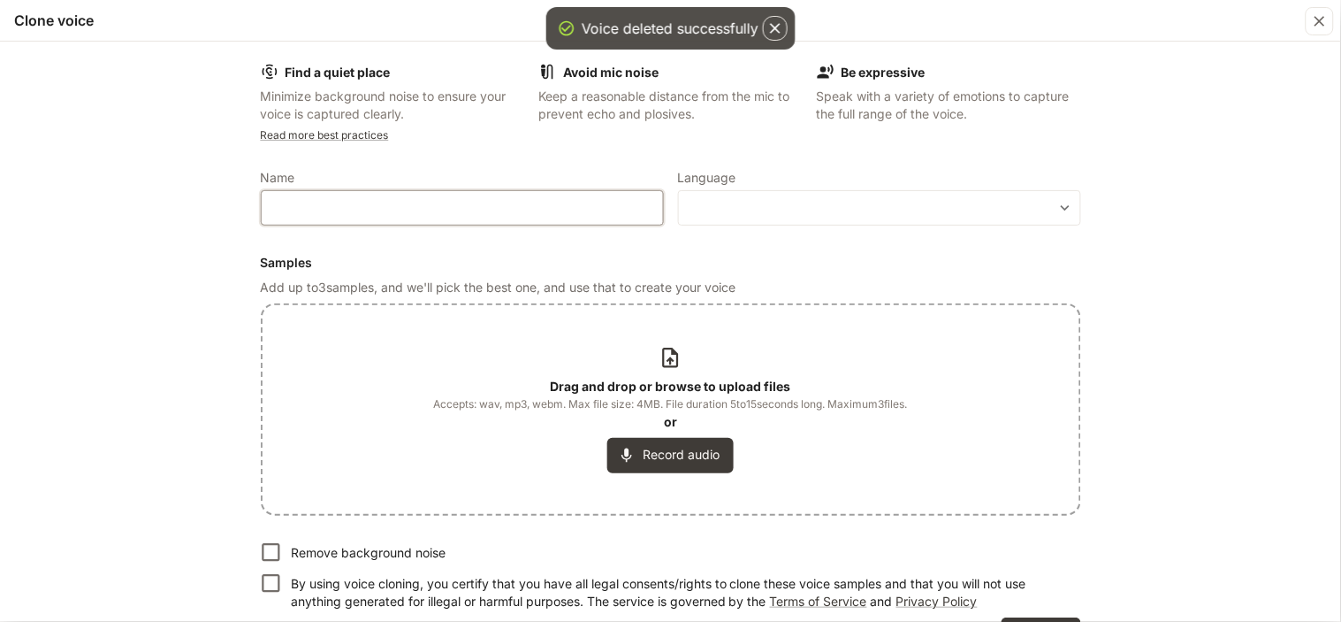
click at [426, 207] on input "text" at bounding box center [462, 208] width 401 height 18
type input "*"
type input "*******"
click at [747, 201] on body "**********" at bounding box center [670, 311] width 1341 height 622
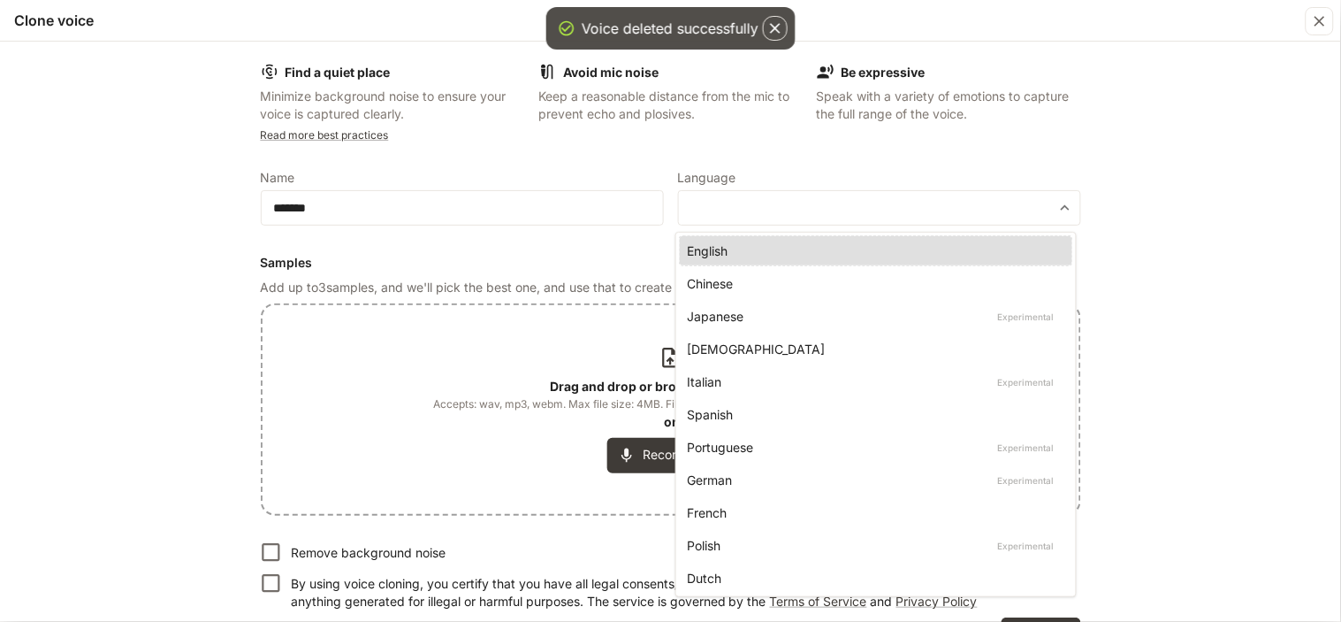
click at [739, 242] on div "English" at bounding box center [872, 250] width 371 height 19
type input "*****"
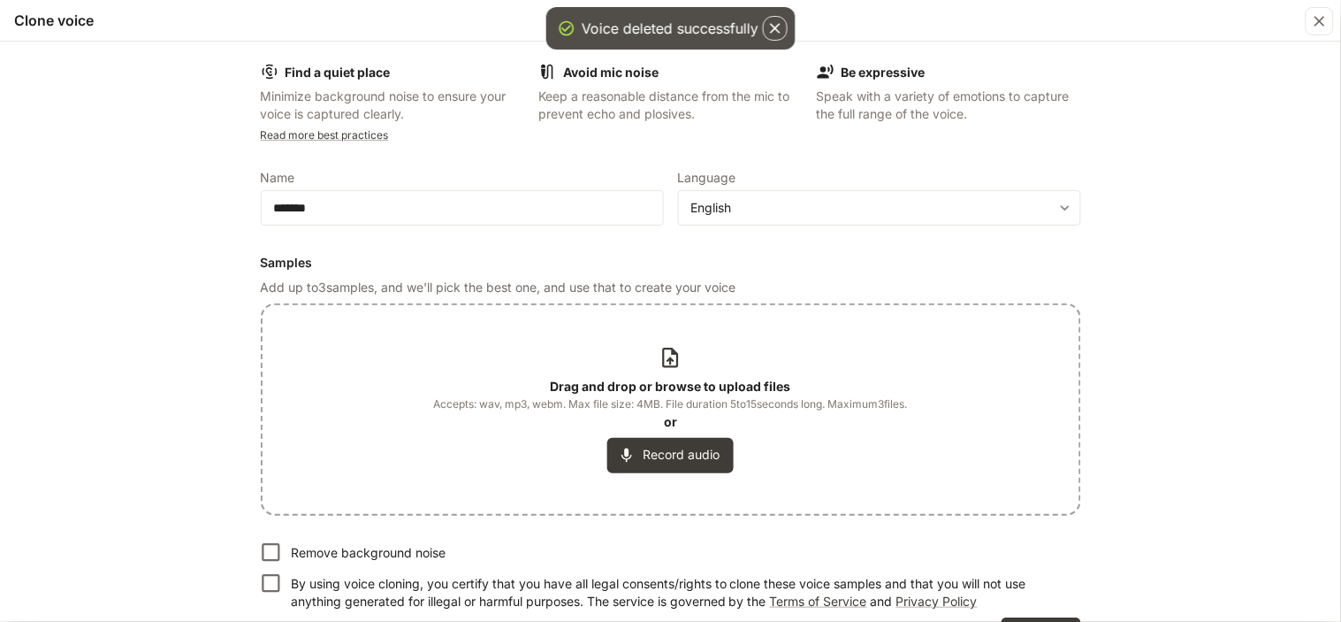
click at [660, 371] on div "Drag and drop or browse to upload files Accepts: wav, mp3, webm. Max file size:…" at bounding box center [671, 409] width 474 height 126
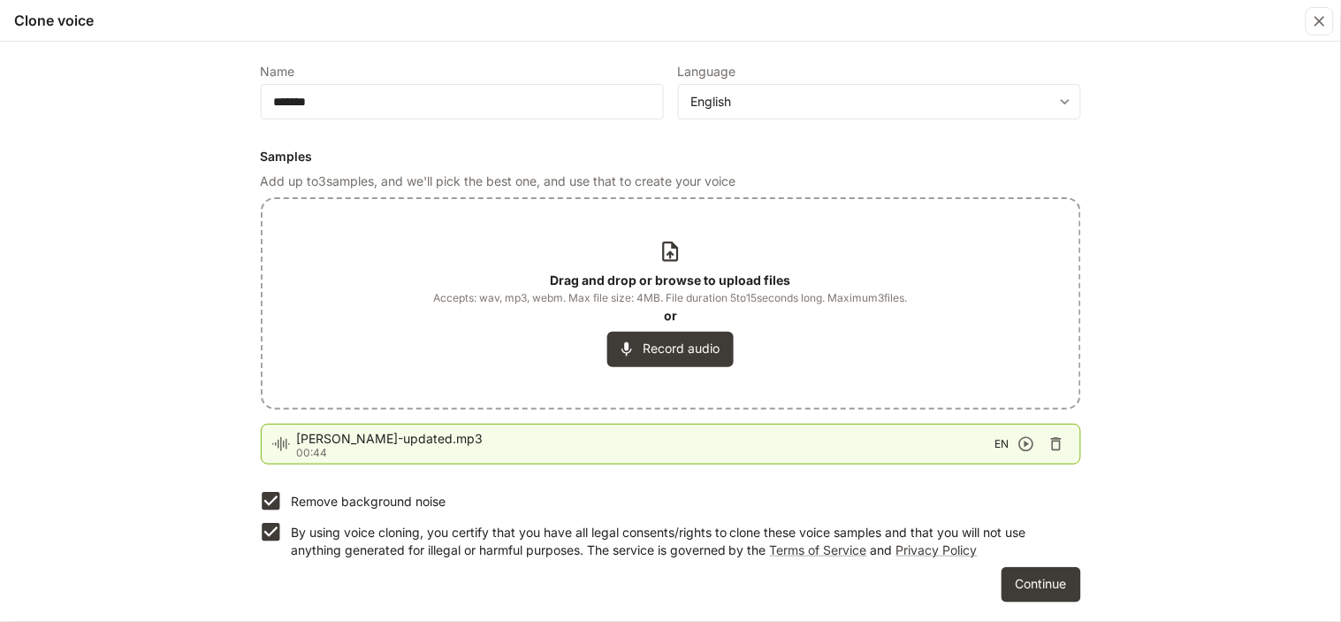
scroll to position [107, 0]
click at [1039, 581] on button "Continue" at bounding box center [1042, 583] width 80 height 35
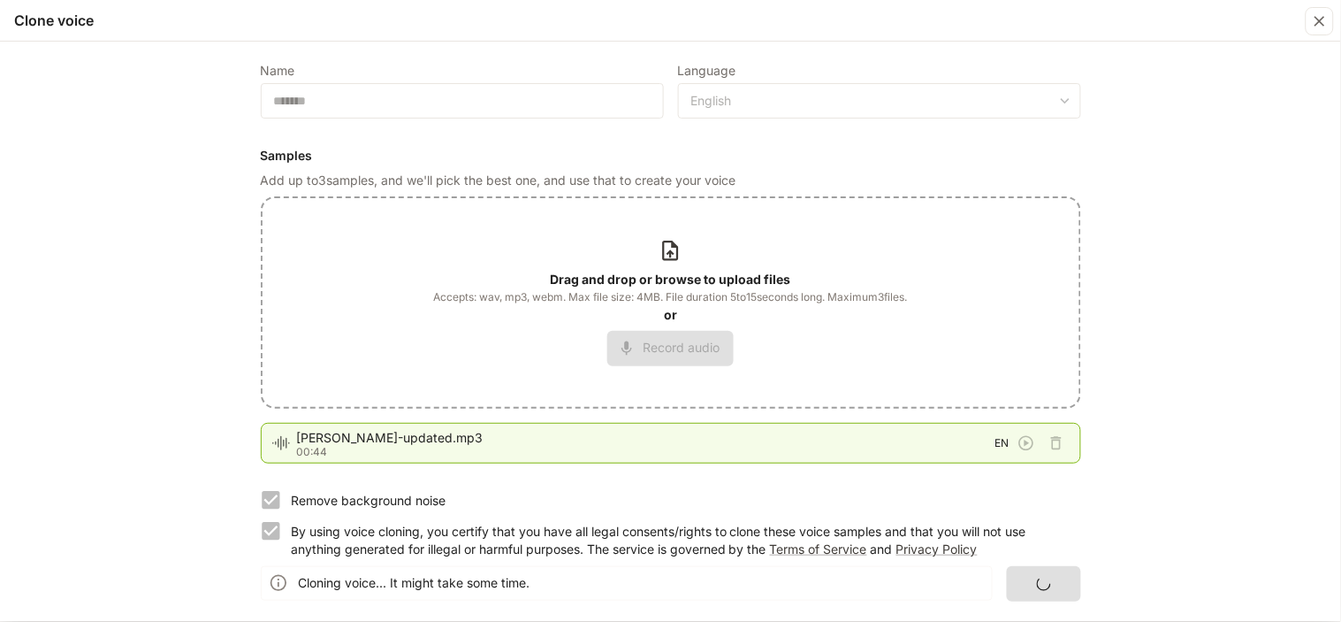
scroll to position [0, 0]
